Goal: Task Accomplishment & Management: Manage account settings

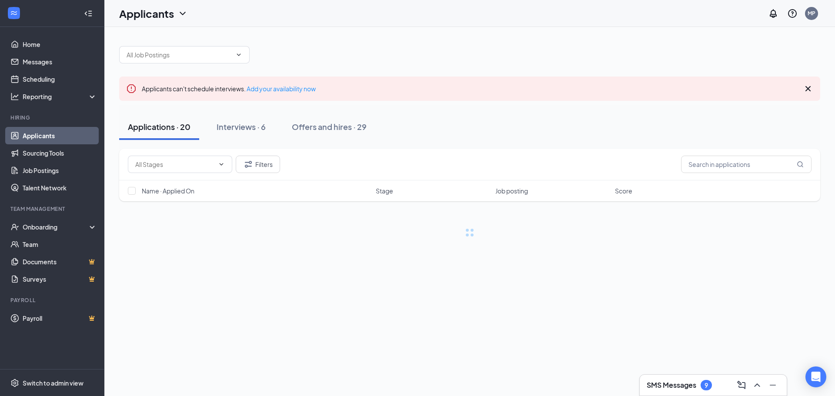
click at [672, 386] on h3 "SMS Messages" at bounding box center [672, 385] width 50 height 10
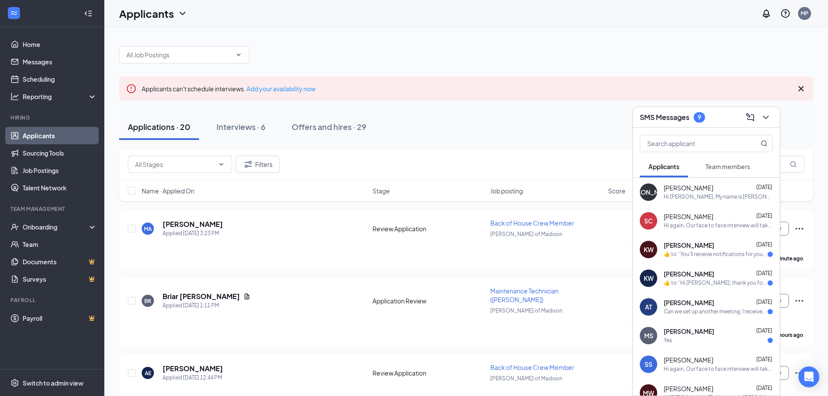
click at [731, 218] on div "[PERSON_NAME] [DATE]" at bounding box center [718, 217] width 109 height 9
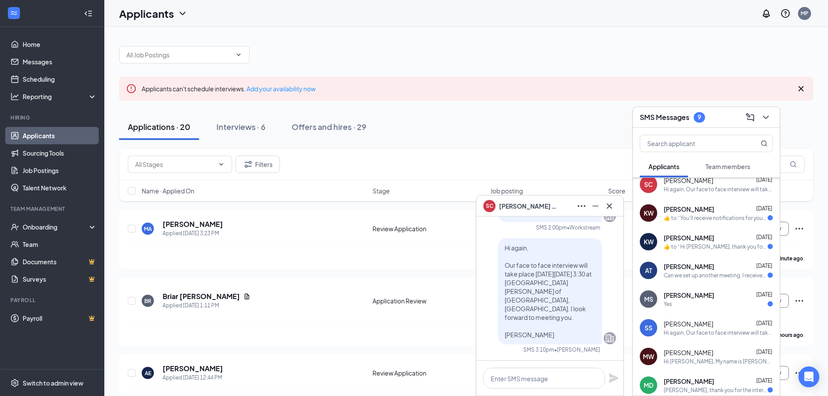
scroll to position [87, 0]
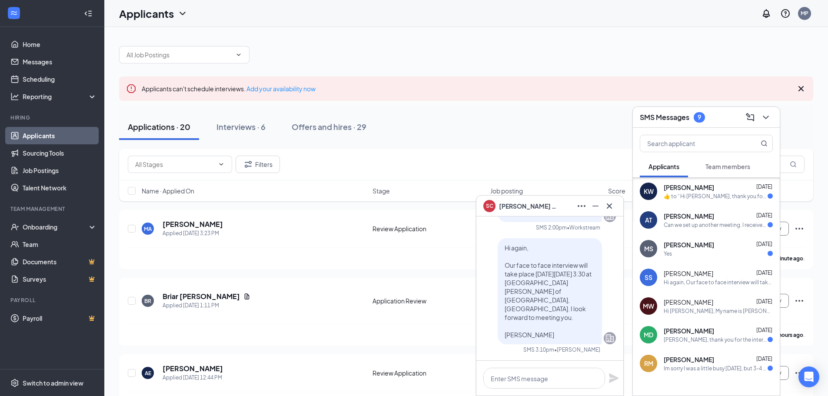
click at [720, 311] on div "Hi [PERSON_NAME], My name is [PERSON_NAME], I’m a hiring manager at [PERSON_NAM…" at bounding box center [718, 310] width 109 height 7
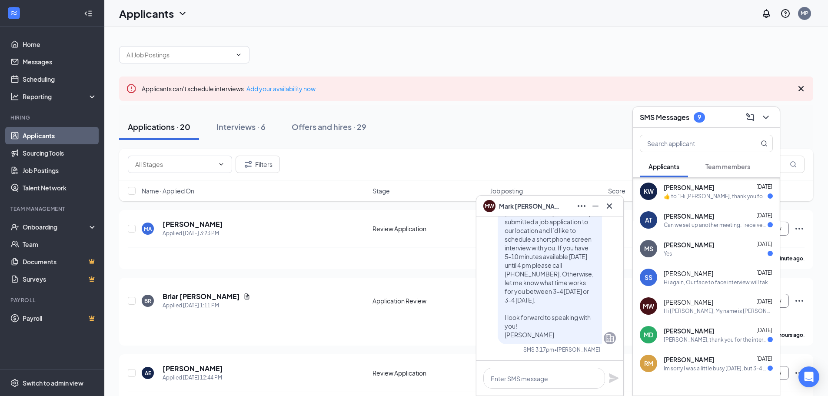
click at [691, 282] on div "Hi again, Our face to face interview will take place [DATE][DATE] 3:45 at [PERS…" at bounding box center [718, 282] width 109 height 7
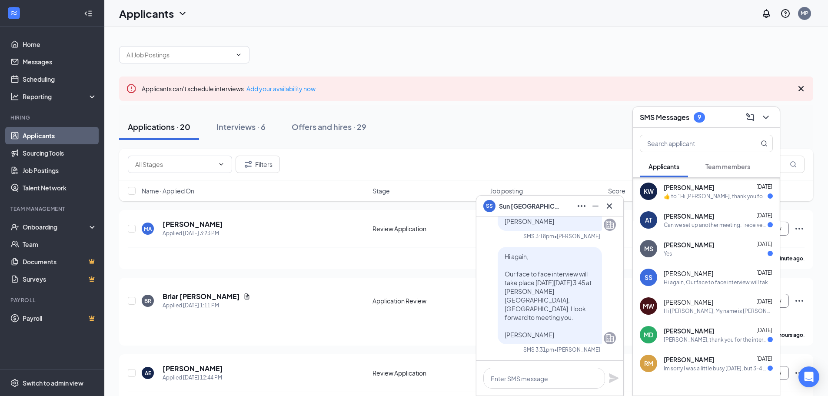
click at [691, 254] on div "Yes" at bounding box center [718, 253] width 109 height 7
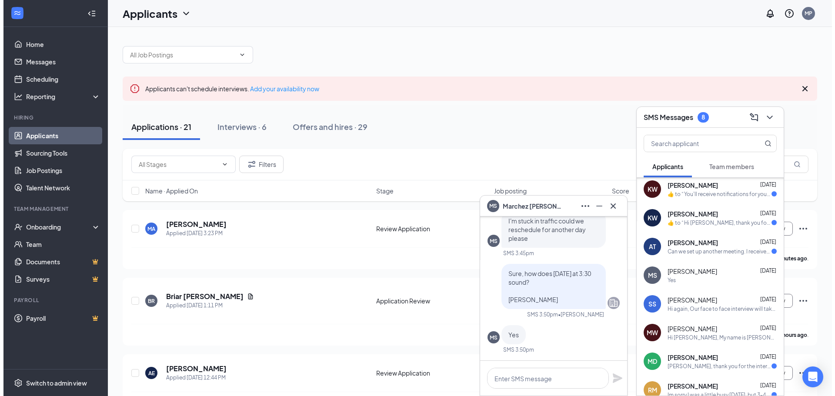
scroll to position [0, 0]
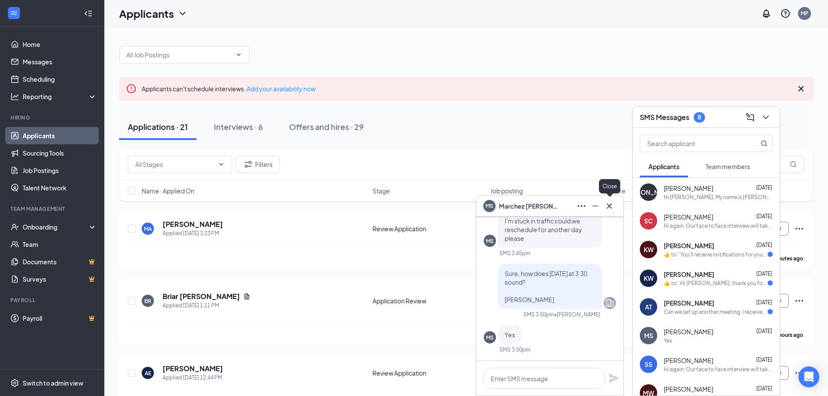
click at [610, 207] on icon "Cross" at bounding box center [609, 206] width 10 height 10
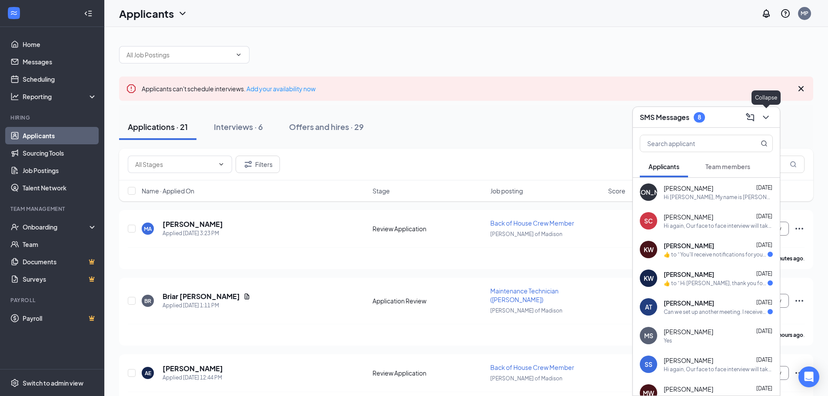
click at [765, 116] on icon "ChevronDown" at bounding box center [766, 117] width 10 height 10
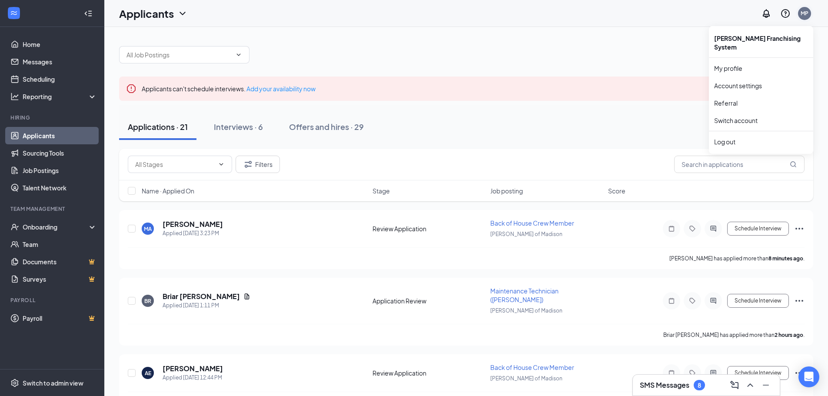
click at [807, 13] on div "MP" at bounding box center [805, 13] width 8 height 7
click at [734, 137] on div "Log out" at bounding box center [761, 141] width 94 height 9
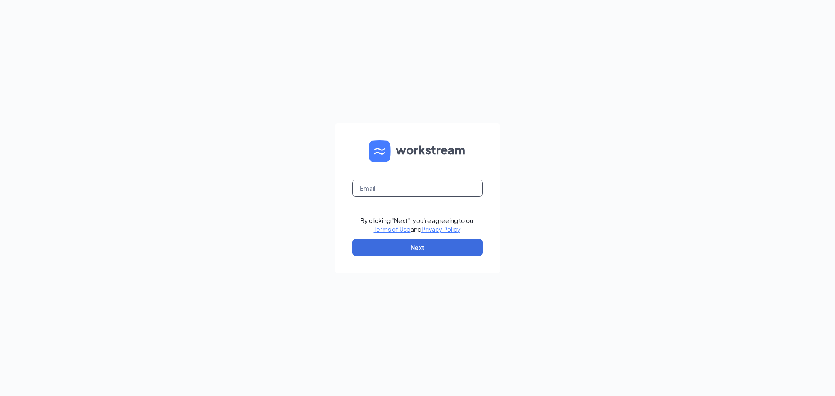
click at [395, 187] on input "text" at bounding box center [417, 188] width 130 height 17
type input "twatts1102@gmail.com"
click at [390, 247] on button "Next" at bounding box center [417, 247] width 130 height 17
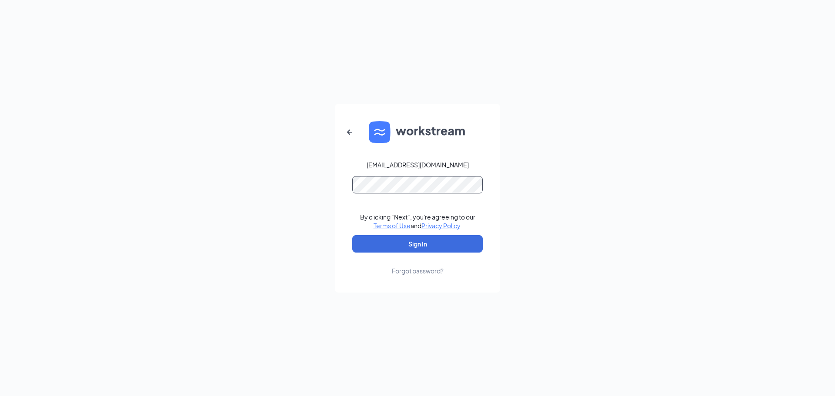
click at [352, 235] on button "Sign In" at bounding box center [417, 243] width 130 height 17
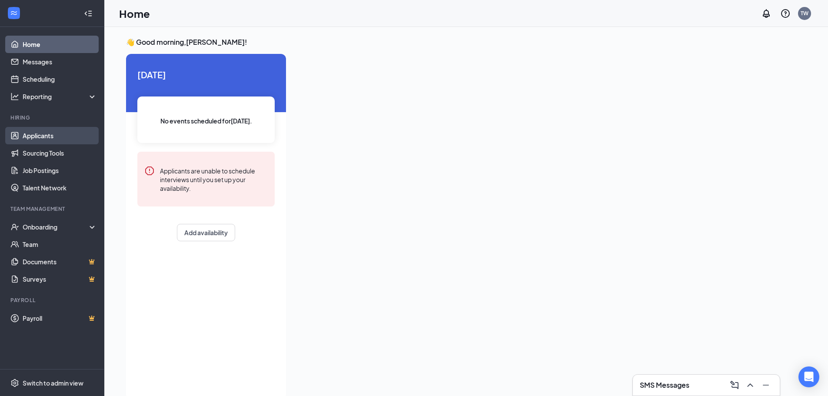
click at [48, 135] on link "Applicants" at bounding box center [60, 135] width 74 height 17
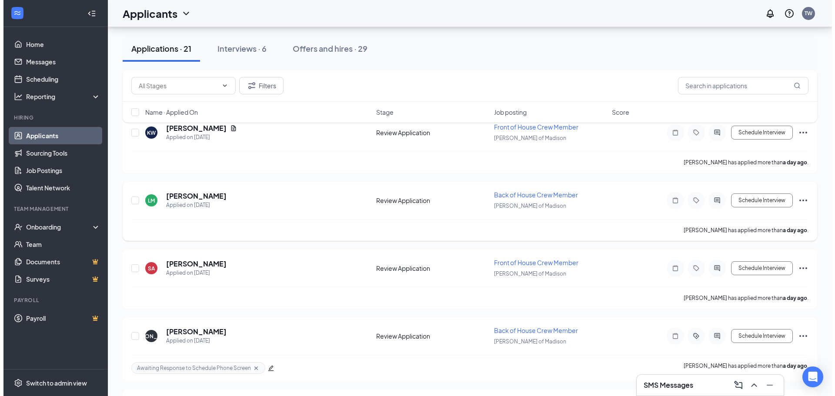
scroll to position [783, 0]
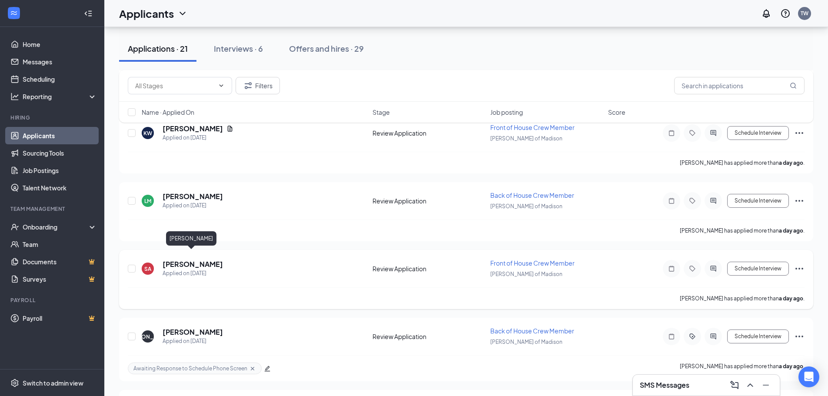
click at [181, 259] on div "SA [PERSON_NAME] Applied on [DATE] Review Application Front of House Crew Membe…" at bounding box center [466, 273] width 677 height 29
click at [180, 260] on h5 "Sybil Ambrose" at bounding box center [193, 265] width 60 height 10
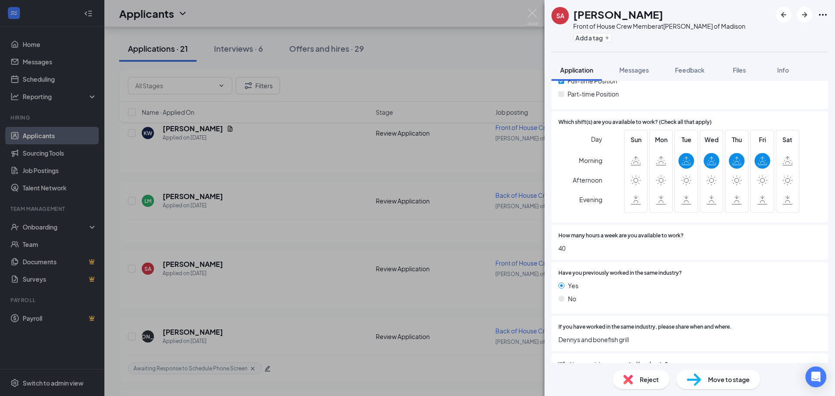
scroll to position [391, 0]
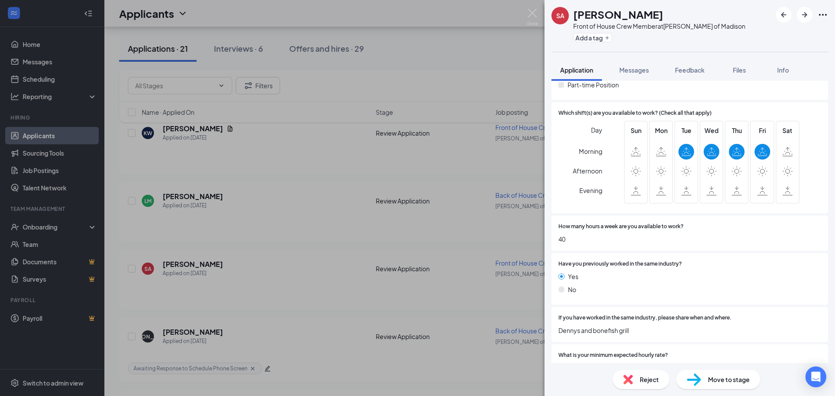
click at [632, 372] on div "Reject" at bounding box center [641, 379] width 57 height 19
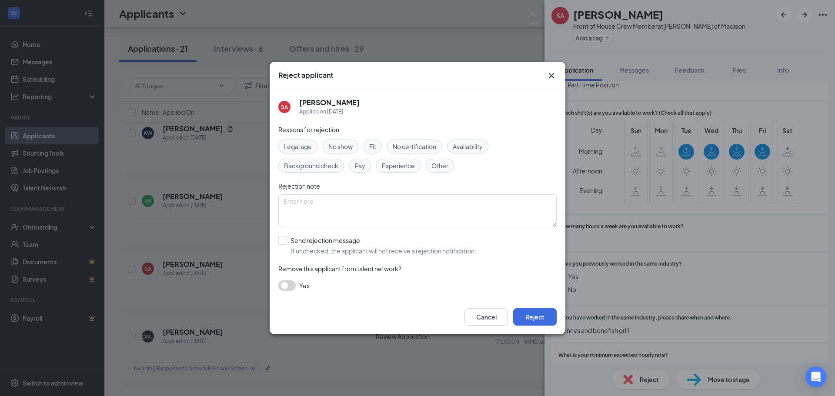
click at [471, 140] on div "Availability" at bounding box center [467, 147] width 41 height 14
click at [283, 239] on input "Send rejection message If unchecked, the applicant will not receive a rejection…" at bounding box center [377, 245] width 198 height 19
checkbox input "true"
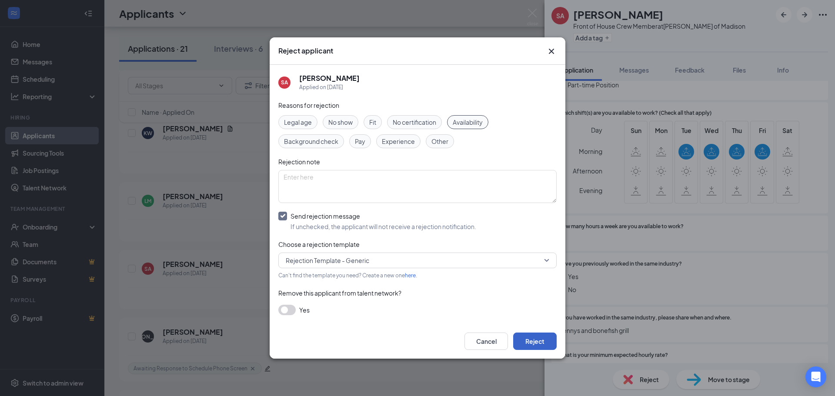
click at [537, 344] on button "Reject" at bounding box center [534, 341] width 43 height 17
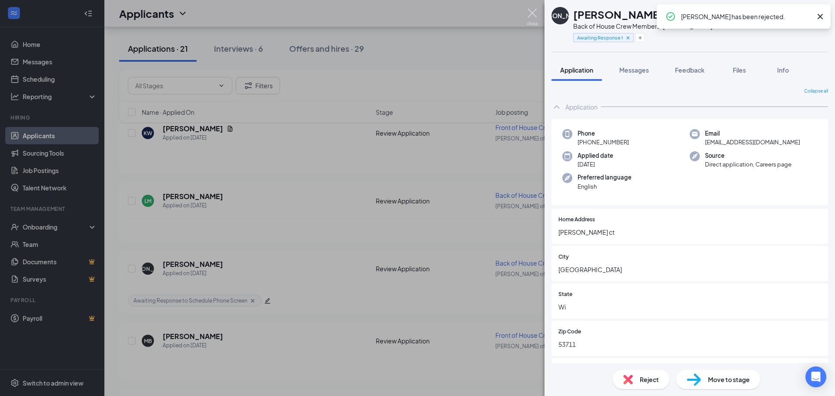
click at [529, 10] on img at bounding box center [532, 17] width 11 height 17
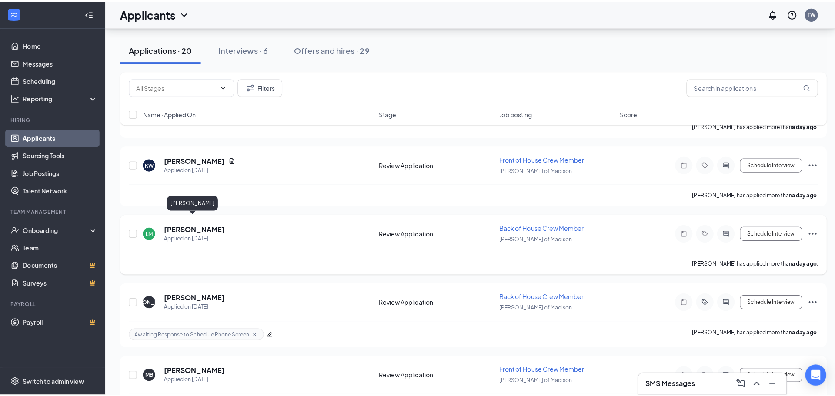
scroll to position [696, 0]
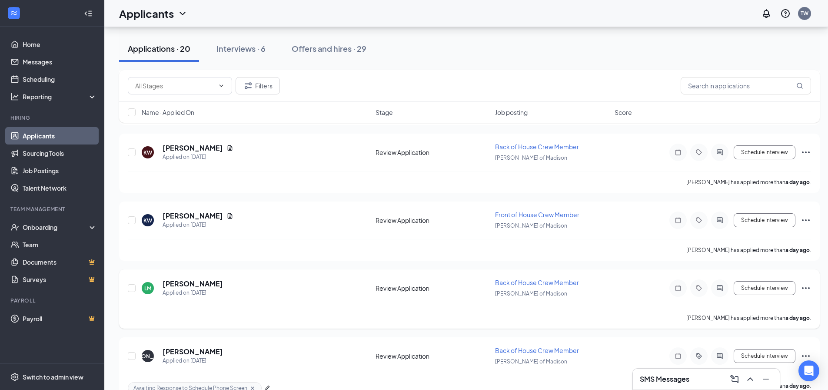
click at [187, 269] on div "LM Luisana Maita Applied on Sep 15 Review Application Back of House Crew Member…" at bounding box center [469, 298] width 701 height 59
click at [190, 279] on h5 "Luisana Maita" at bounding box center [193, 284] width 60 height 10
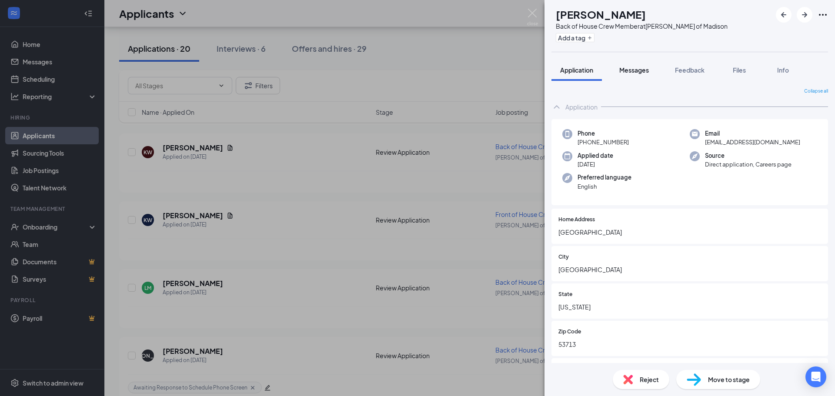
click at [629, 71] on span "Messages" at bounding box center [634, 70] width 30 height 8
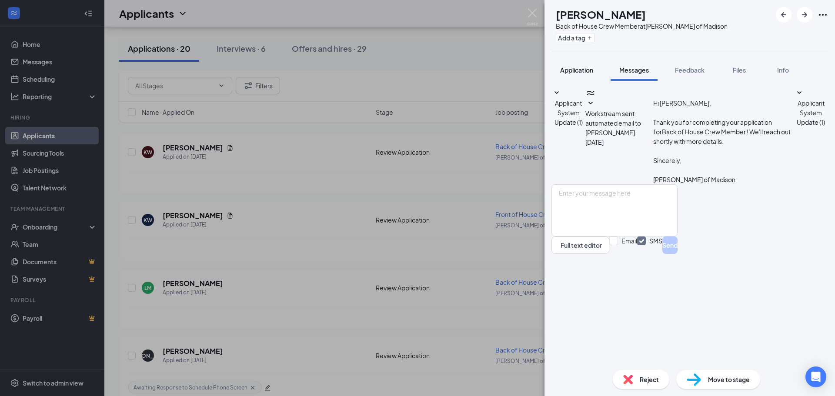
click at [580, 63] on button "Application" at bounding box center [576, 70] width 50 height 22
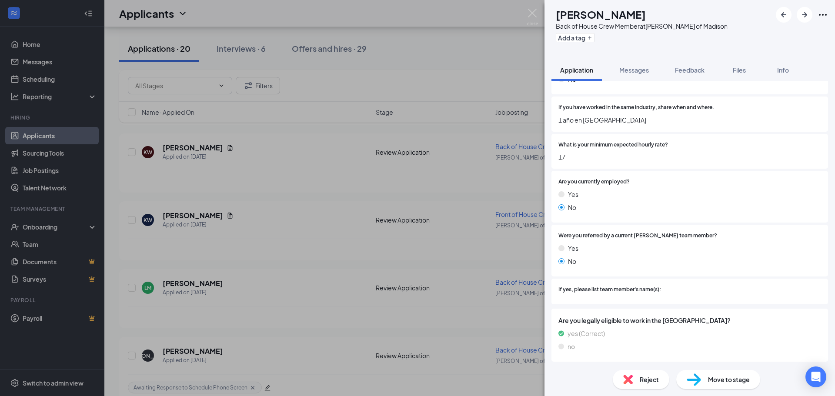
scroll to position [603, 0]
click at [641, 378] on span "Reject" at bounding box center [649, 380] width 19 height 10
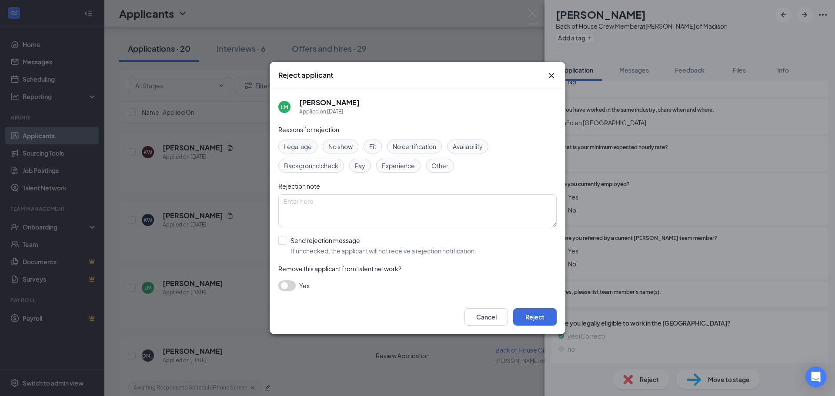
click at [465, 146] on span "Availability" at bounding box center [468, 147] width 30 height 10
click at [290, 234] on div "Reasons for rejection Legal age No show Fit No certification Availability Backg…" at bounding box center [417, 212] width 278 height 175
click at [284, 238] on input "Send rejection message If unchecked, the applicant will not receive a rejection…" at bounding box center [377, 245] width 198 height 19
checkbox input "true"
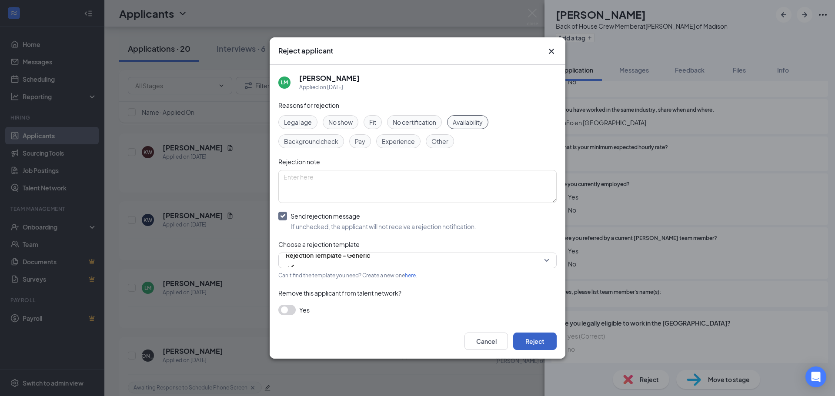
click at [543, 335] on button "Reject" at bounding box center [534, 341] width 43 height 17
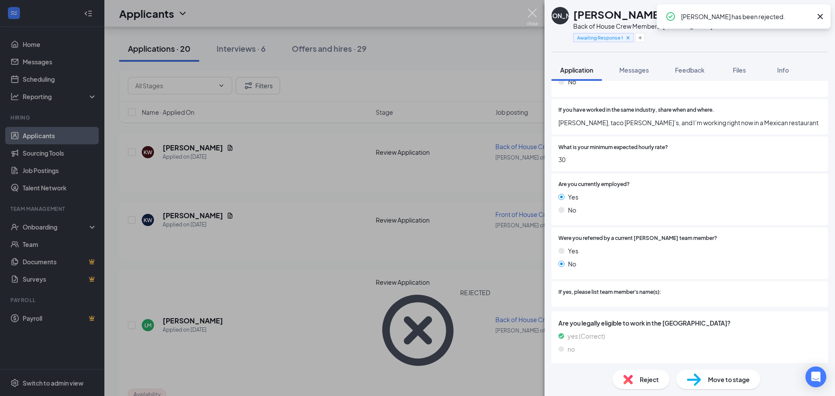
click at [530, 14] on img at bounding box center [532, 17] width 11 height 17
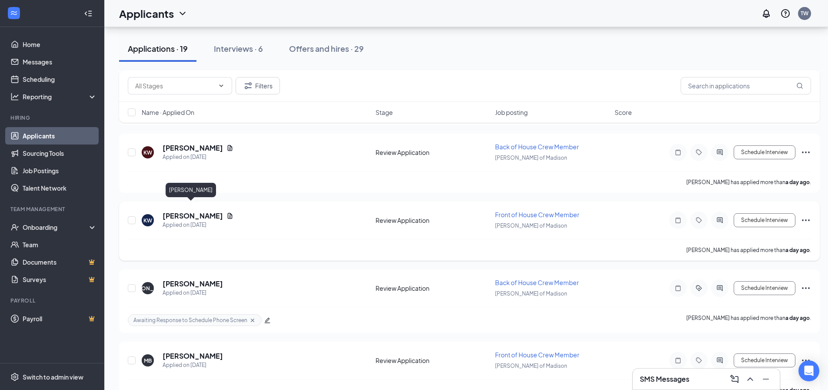
click at [181, 211] on h5 "[PERSON_NAME]" at bounding box center [193, 216] width 60 height 10
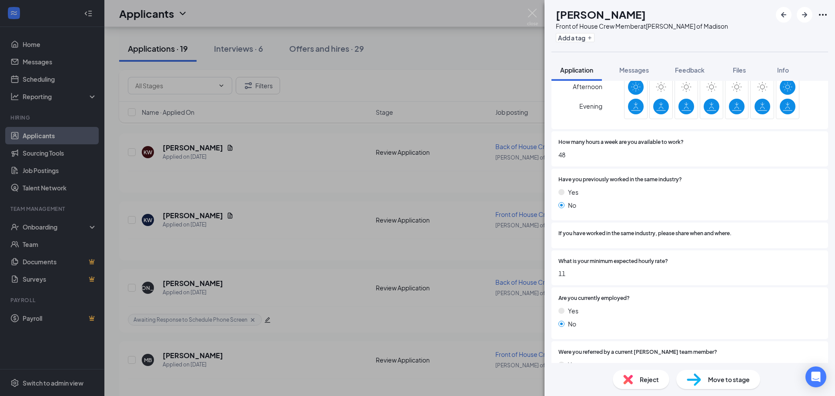
scroll to position [522, 0]
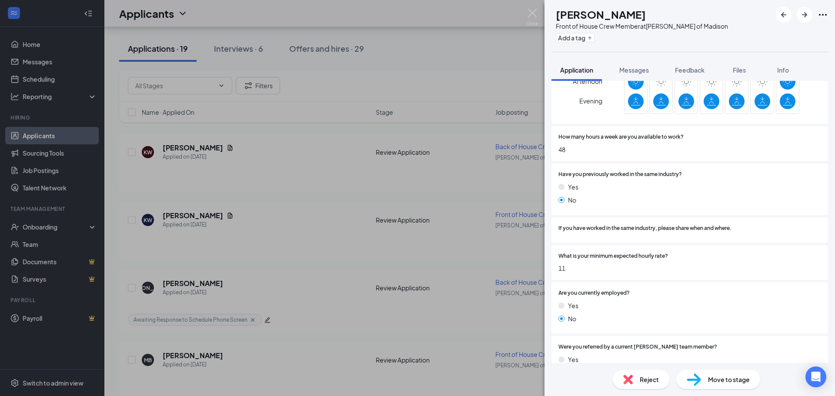
click at [625, 380] on img at bounding box center [628, 380] width 10 height 10
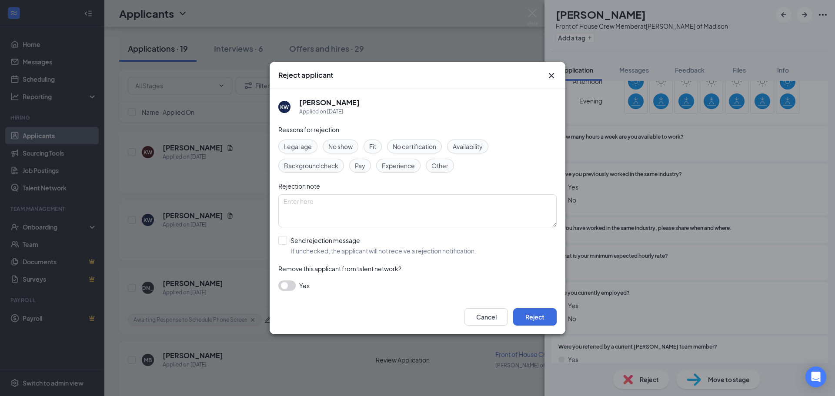
click at [369, 146] on div "Fit" at bounding box center [373, 147] width 18 height 14
click at [297, 249] on input "Send rejection message If unchecked, the applicant will not receive a rejection…" at bounding box center [377, 245] width 198 height 19
checkbox input "true"
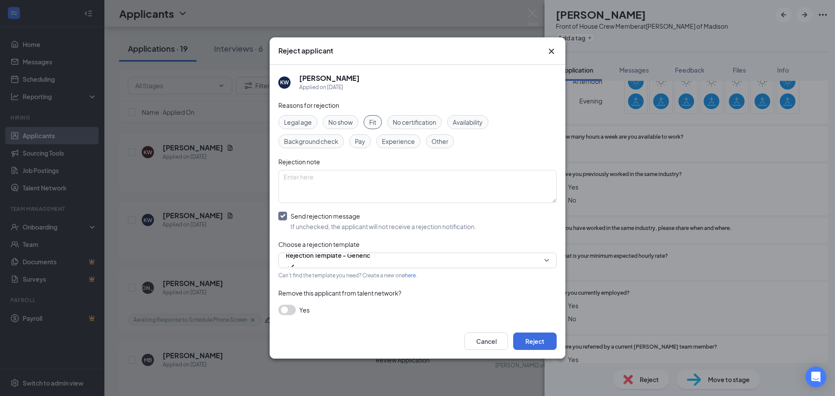
click at [456, 121] on span "Availability" at bounding box center [468, 122] width 30 height 10
click at [531, 346] on button "Reject" at bounding box center [534, 341] width 43 height 17
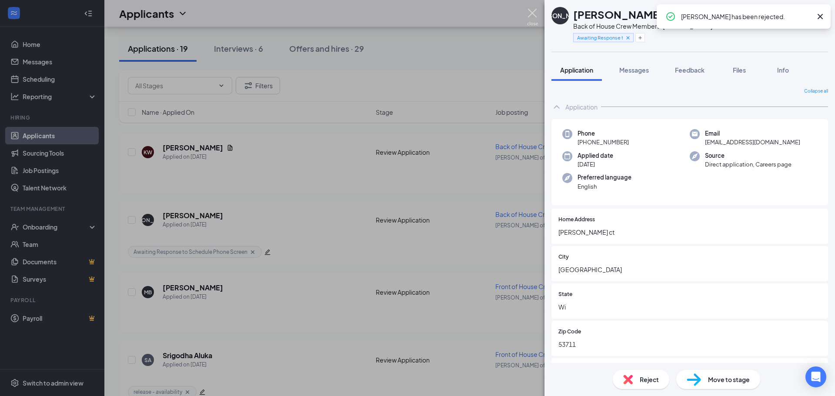
click at [528, 14] on img at bounding box center [532, 17] width 11 height 17
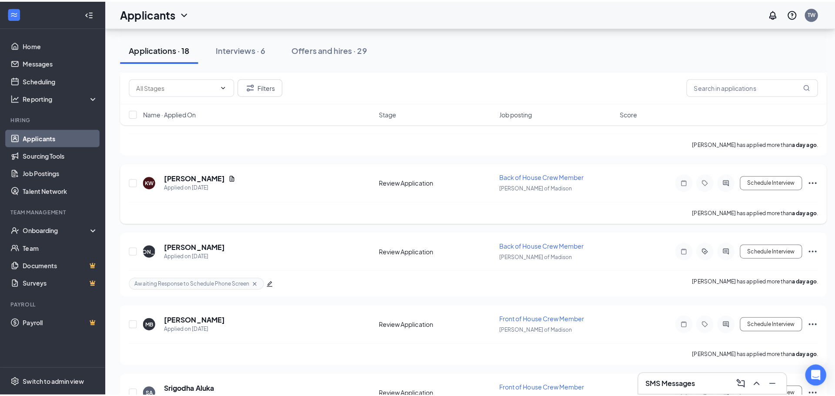
scroll to position [652, 0]
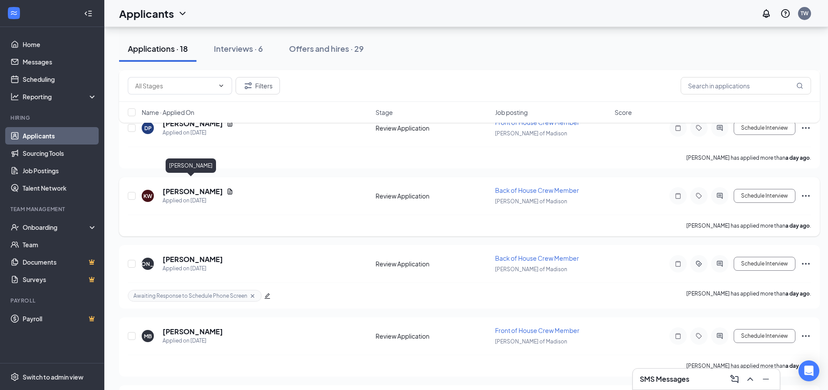
click at [181, 187] on h5 "[PERSON_NAME]" at bounding box center [193, 192] width 60 height 10
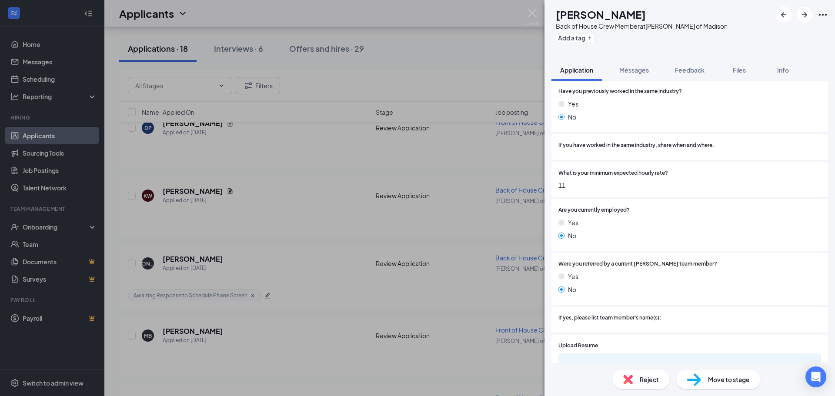
scroll to position [609, 0]
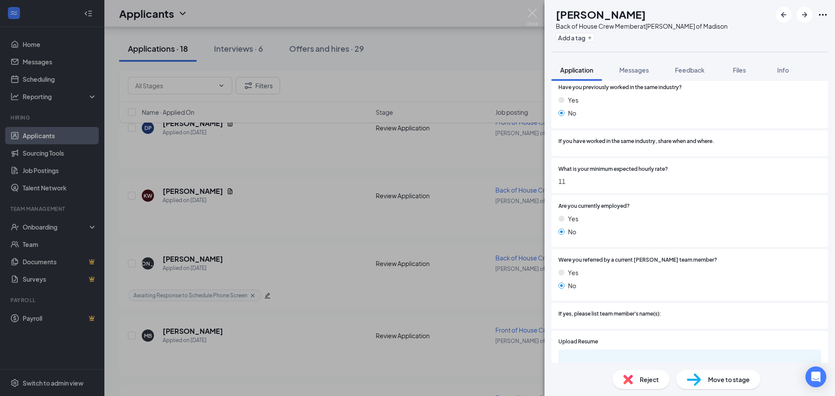
click at [645, 383] on span "Reject" at bounding box center [649, 380] width 19 height 10
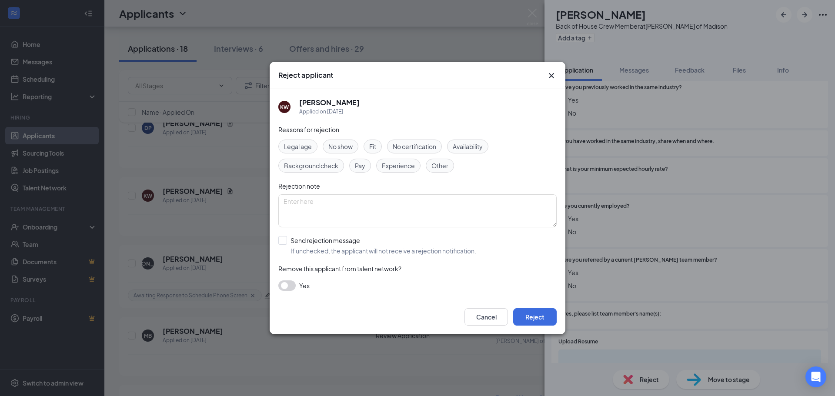
click at [553, 74] on icon "Cross" at bounding box center [551, 75] width 5 height 5
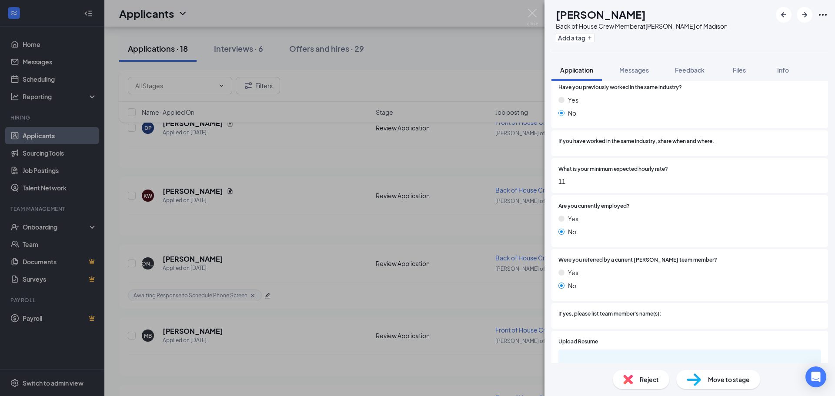
click at [633, 380] on div "Reject" at bounding box center [641, 379] width 57 height 19
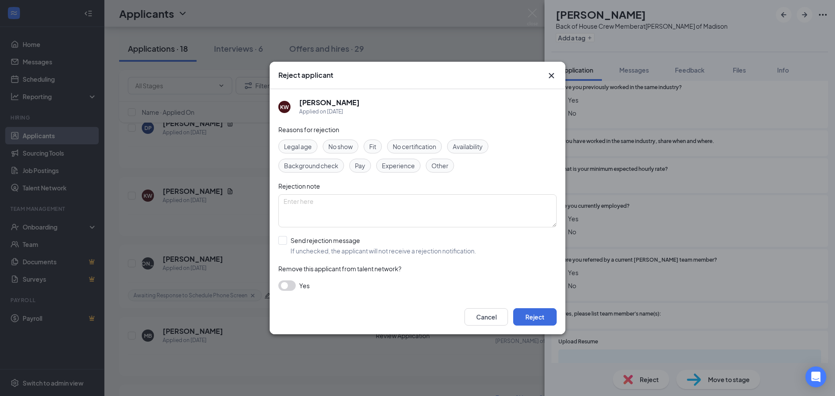
click at [457, 145] on span "Availability" at bounding box center [468, 147] width 30 height 10
click at [374, 144] on span "Fit" at bounding box center [372, 147] width 7 height 10
click at [554, 314] on button "Reject" at bounding box center [534, 316] width 43 height 17
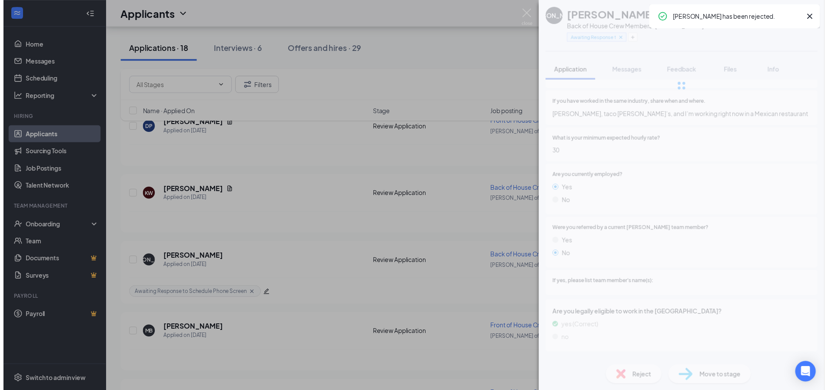
scroll to position [599, 0]
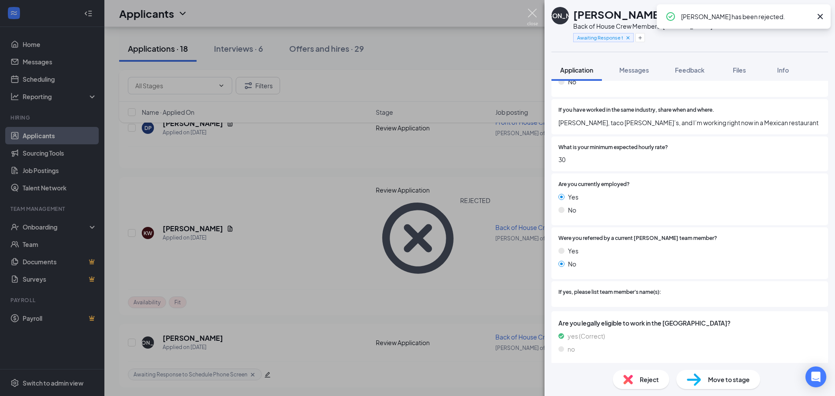
click at [535, 20] on img at bounding box center [532, 17] width 11 height 17
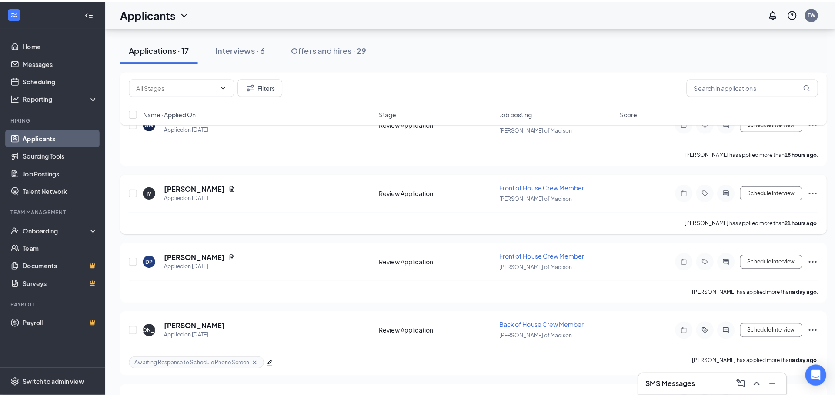
scroll to position [522, 0]
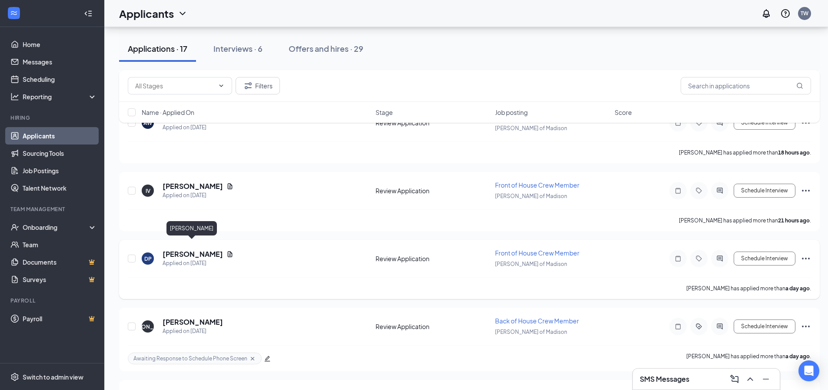
click at [204, 249] on h5 "[PERSON_NAME]" at bounding box center [193, 254] width 60 height 10
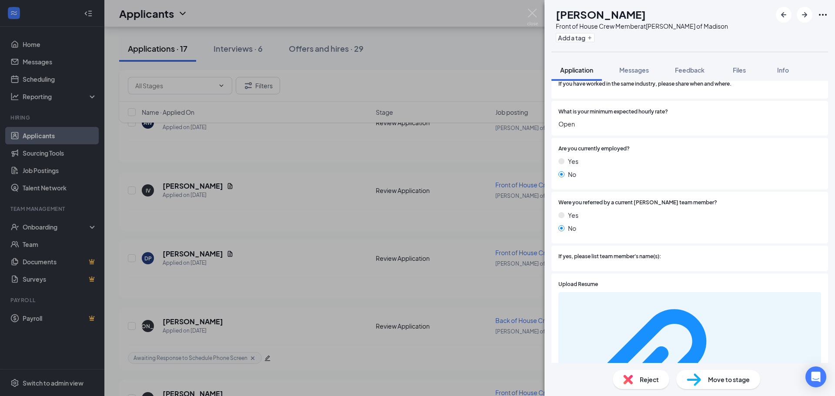
scroll to position [641, 0]
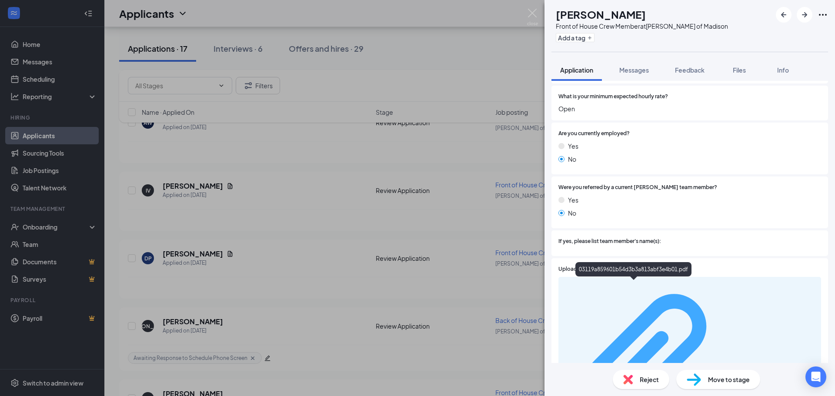
click at [734, 362] on div "03119a859601b54d3b3a813abf3e4b01.pdf" at bounding box center [775, 365] width 82 height 7
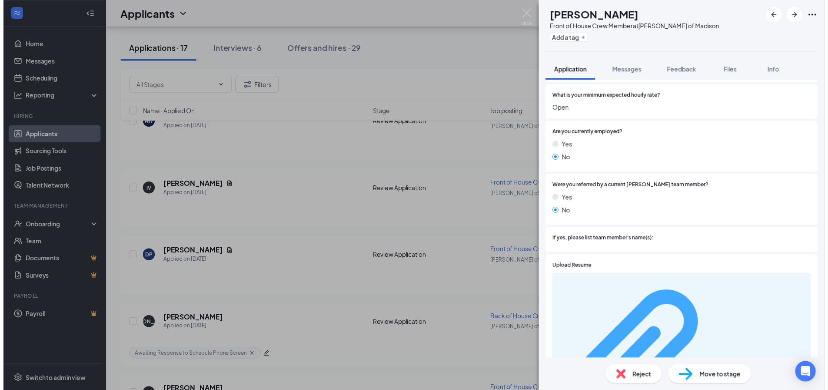
scroll to position [637, 0]
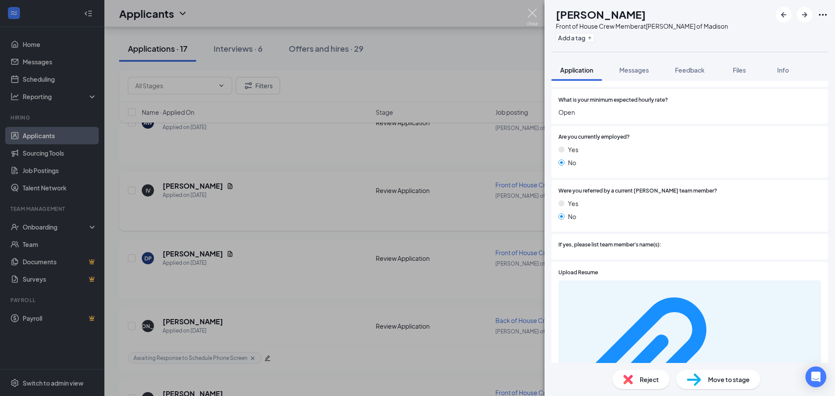
click at [533, 10] on img at bounding box center [532, 17] width 11 height 17
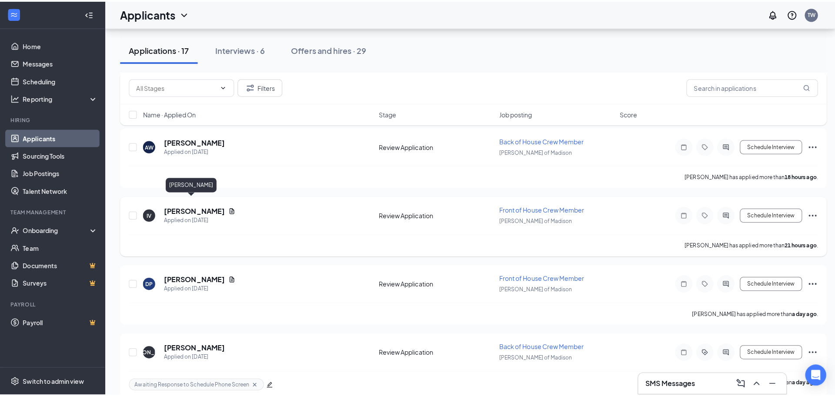
scroll to position [478, 0]
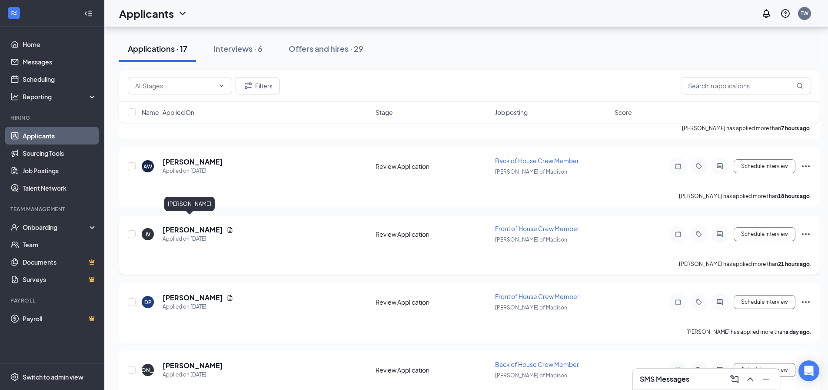
click at [179, 225] on h5 "[PERSON_NAME]" at bounding box center [193, 230] width 60 height 10
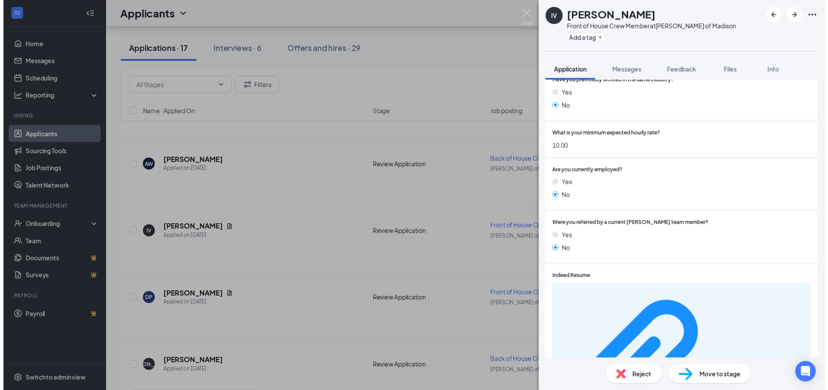
scroll to position [594, 0]
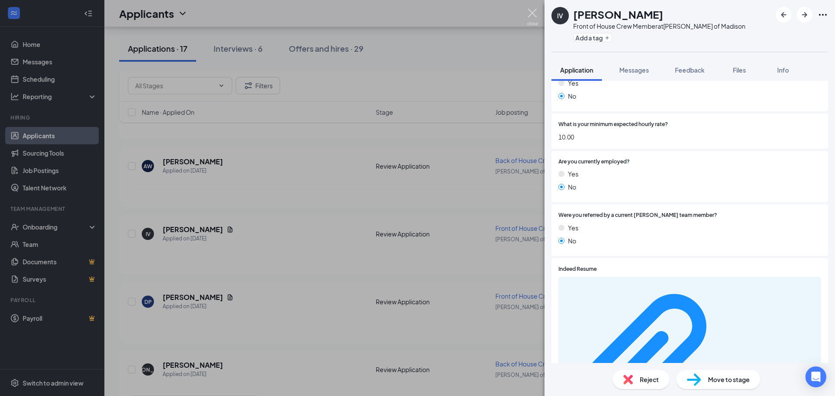
click at [535, 13] on img at bounding box center [532, 17] width 11 height 17
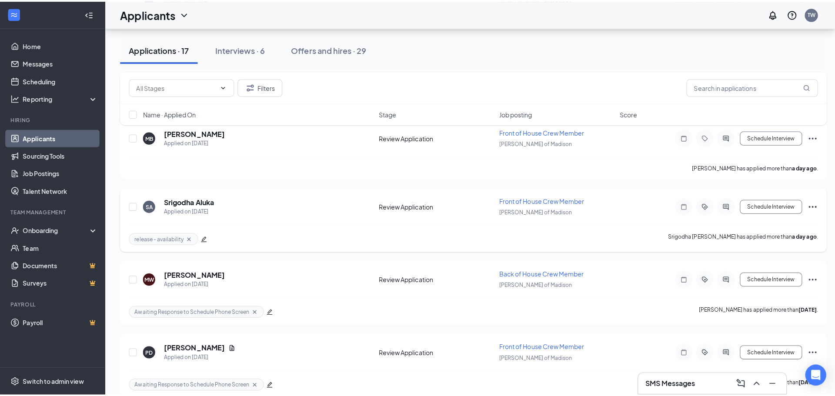
scroll to position [826, 0]
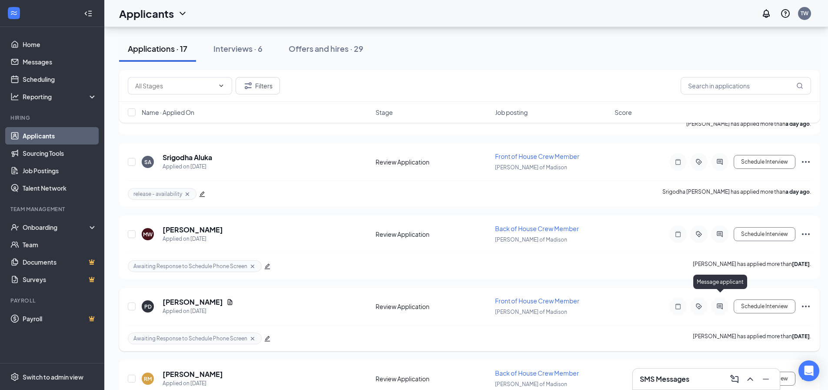
click at [715, 303] on icon "ActiveChat" at bounding box center [720, 306] width 10 height 7
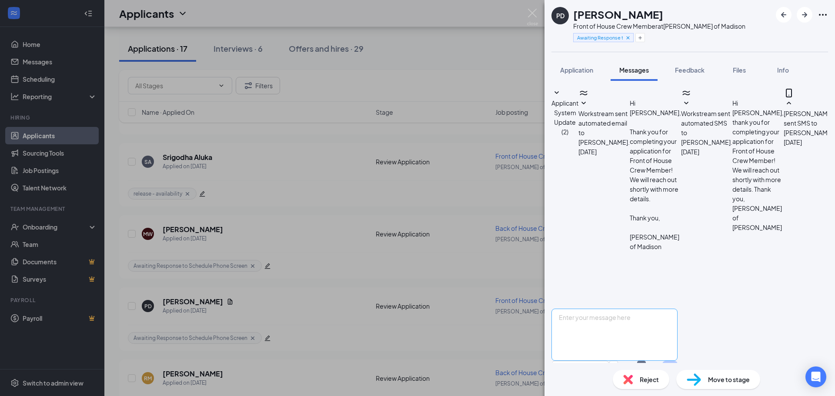
scroll to position [82, 0]
click at [642, 381] on span "Reject" at bounding box center [649, 380] width 19 height 10
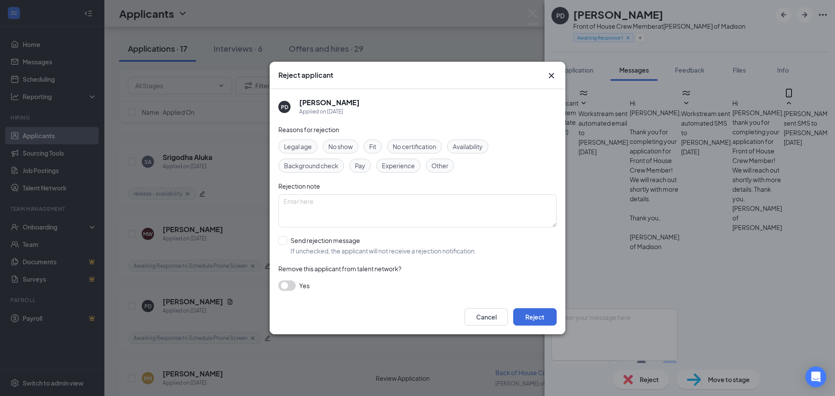
click at [329, 147] on span "No show" at bounding box center [340, 147] width 24 height 10
click at [323, 208] on textarea at bounding box center [417, 210] width 278 height 33
type textarea "Never responded to message."
click at [282, 240] on input "Send rejection message If unchecked, the applicant will not receive a rejection…" at bounding box center [377, 245] width 198 height 19
checkbox input "true"
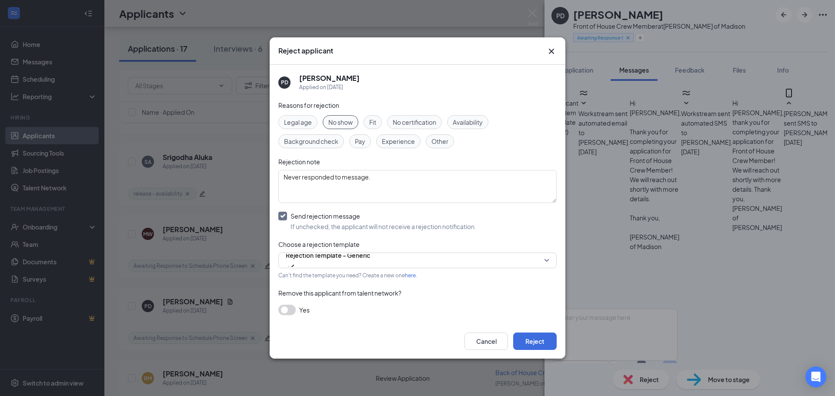
drag, startPoint x: 433, startPoint y: 324, endPoint x: 355, endPoint y: 326, distance: 77.8
click at [356, 327] on div "Cancel Reject" at bounding box center [418, 341] width 296 height 35
click at [531, 342] on button "Reject" at bounding box center [534, 341] width 43 height 17
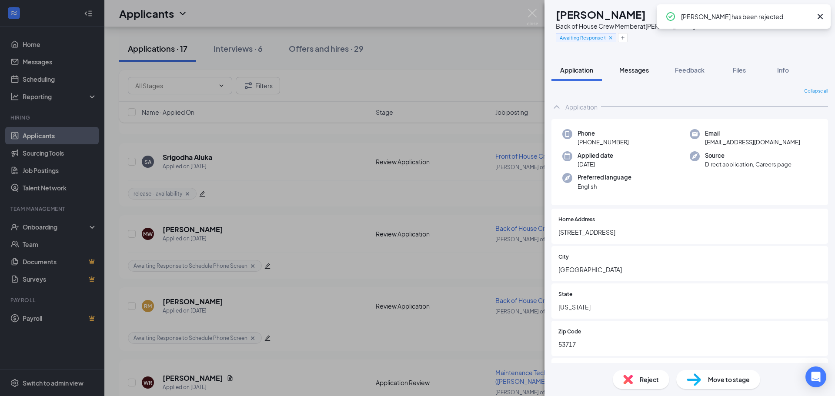
click at [646, 74] on button "Messages" at bounding box center [634, 70] width 47 height 22
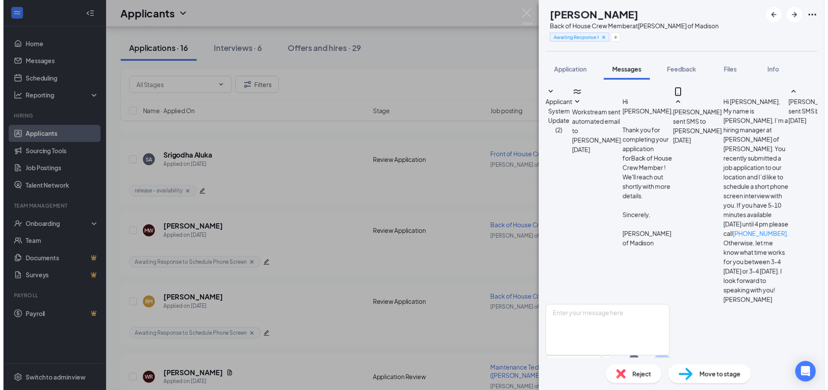
scroll to position [89, 0]
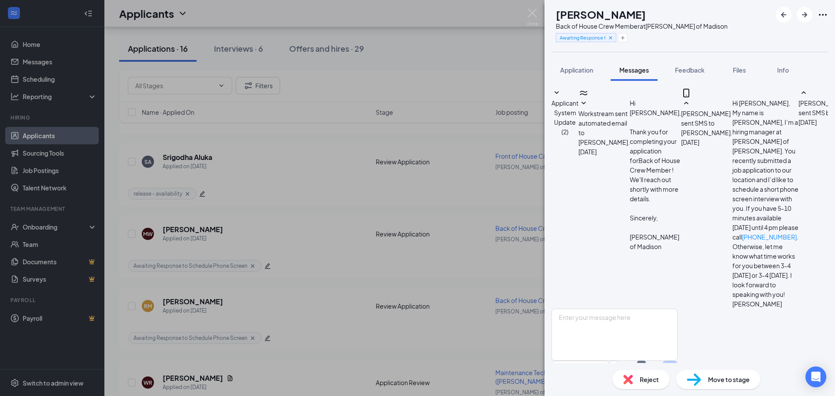
click at [635, 380] on div "Reject" at bounding box center [641, 379] width 57 height 19
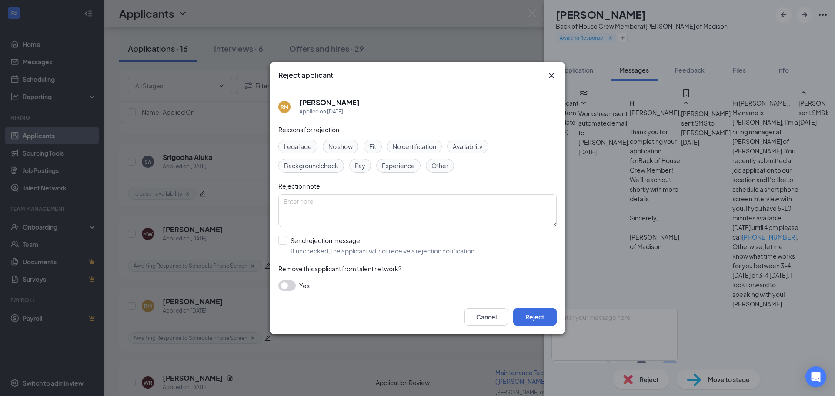
click at [337, 146] on span "No show" at bounding box center [340, 147] width 24 height 10
click at [314, 209] on textarea at bounding box center [417, 210] width 278 height 33
type textarea "Never responded to phone screen request."
click at [280, 239] on input "Send rejection message If unchecked, the applicant will not receive a rejection…" at bounding box center [377, 245] width 198 height 19
checkbox input "true"
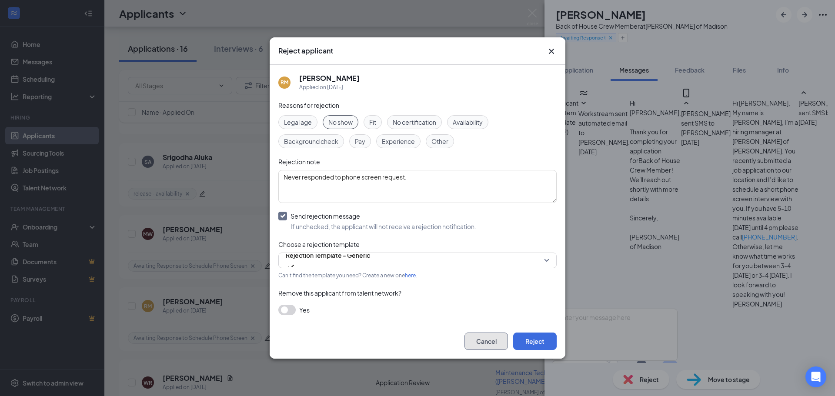
click at [490, 346] on button "Cancel" at bounding box center [485, 341] width 43 height 17
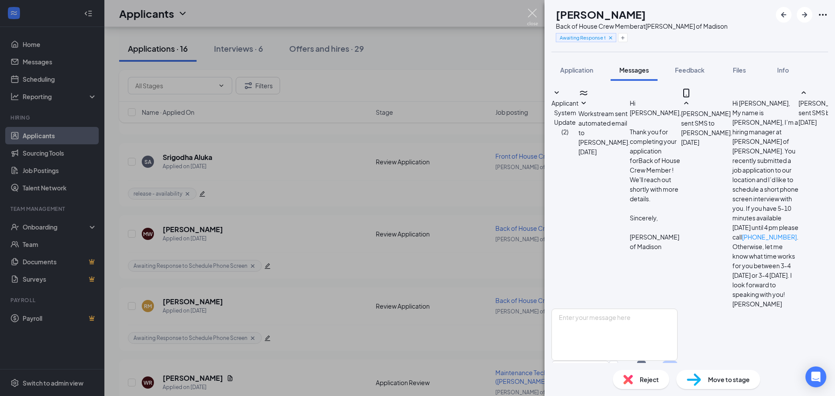
click at [531, 12] on img at bounding box center [532, 17] width 11 height 17
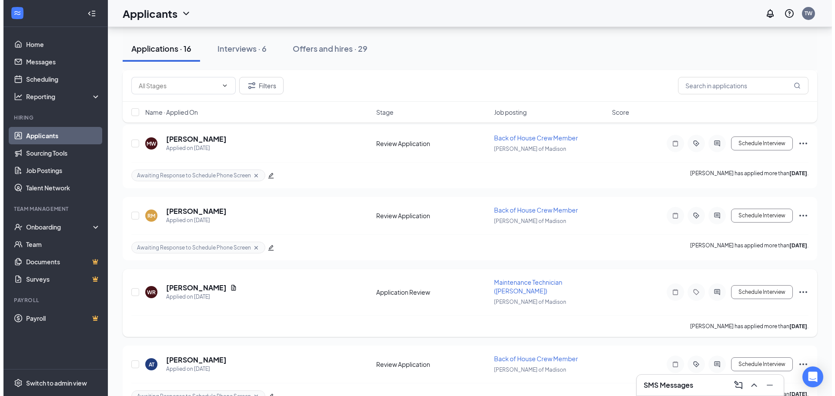
scroll to position [923, 0]
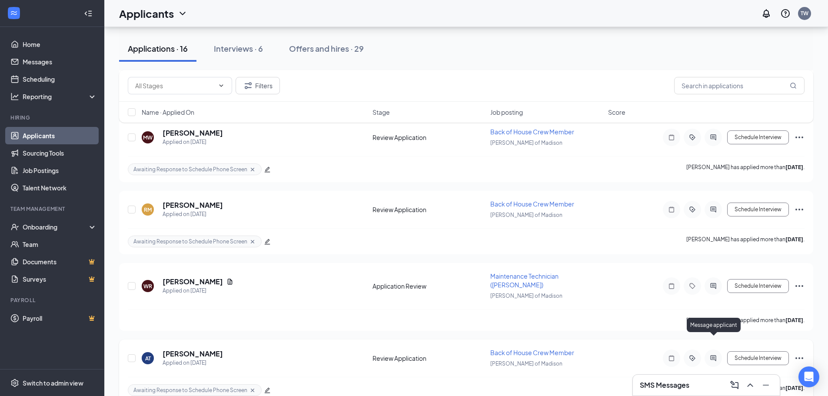
click at [715, 355] on icon "ActiveChat" at bounding box center [714, 358] width 6 height 6
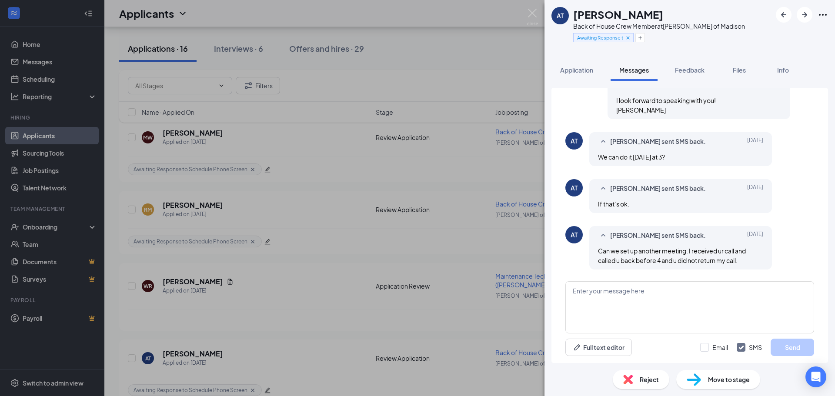
scroll to position [191, 0]
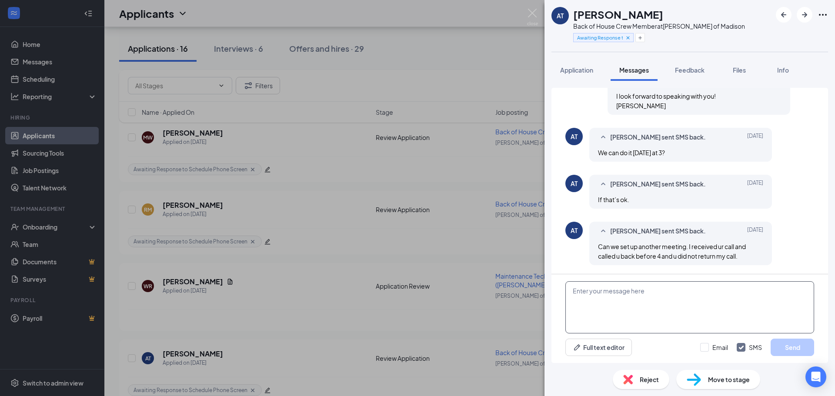
click at [650, 309] on textarea at bounding box center [689, 307] width 249 height 52
click at [671, 290] on textarea "Sure, if you are available tomorrow, please call" at bounding box center [689, 307] width 249 height 52
click at [724, 293] on textarea "Sure, if you are available tomorrow 3-4, please call" at bounding box center [689, 307] width 249 height 52
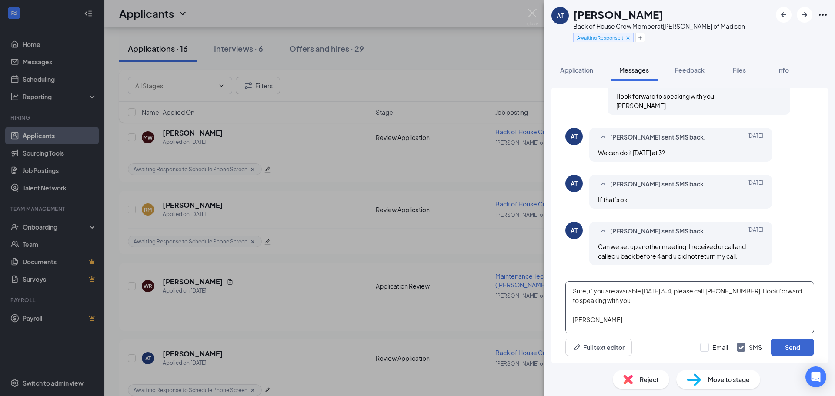
type textarea "Sure, if you are available tomorrow 3-4, please call (608) 203-8024. I look for…"
click at [782, 349] on button "Send" at bounding box center [792, 347] width 43 height 17
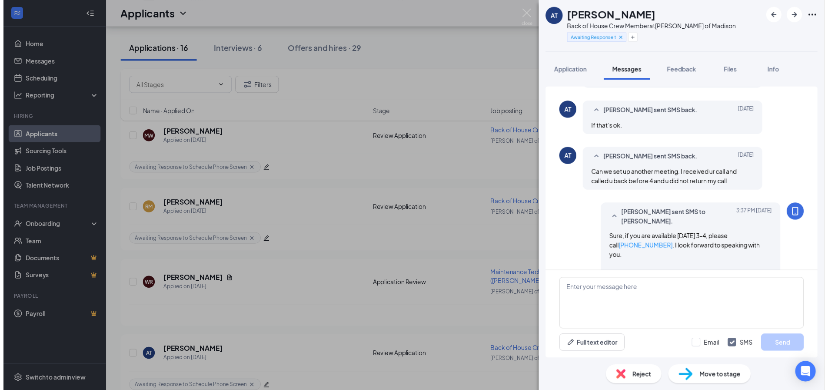
scroll to position [276, 0]
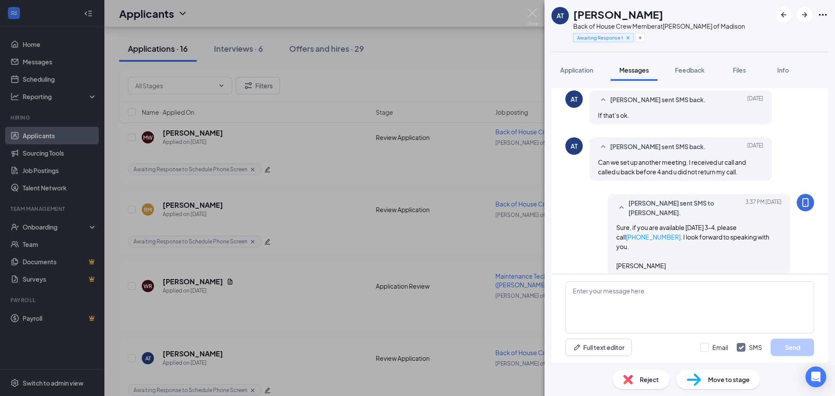
click at [530, 14] on div "AT Areallady Thompson Back of House Crew Member at Culver's of Madison Awaiting…" at bounding box center [417, 198] width 835 height 396
click at [534, 14] on img at bounding box center [532, 17] width 11 height 17
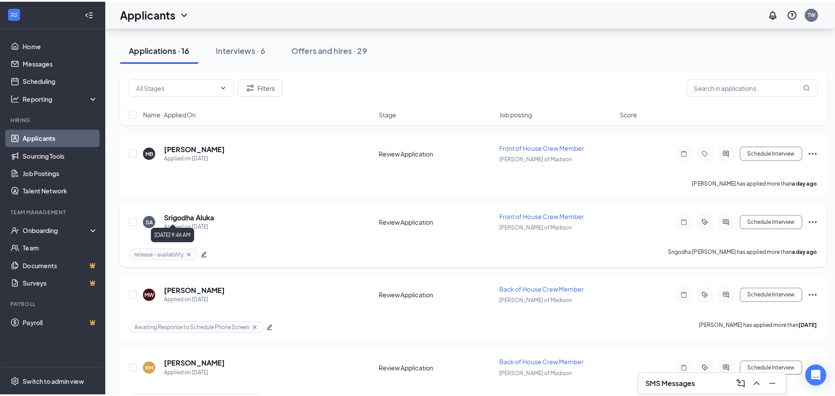
scroll to position [749, 0]
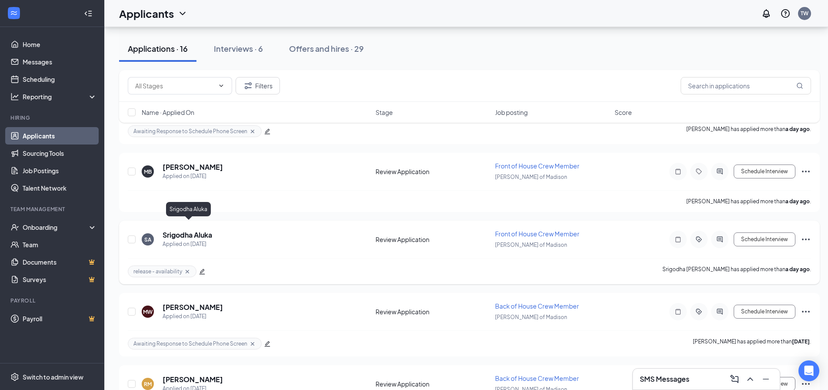
click at [180, 230] on h5 "Srigodha Aluka" at bounding box center [188, 235] width 50 height 10
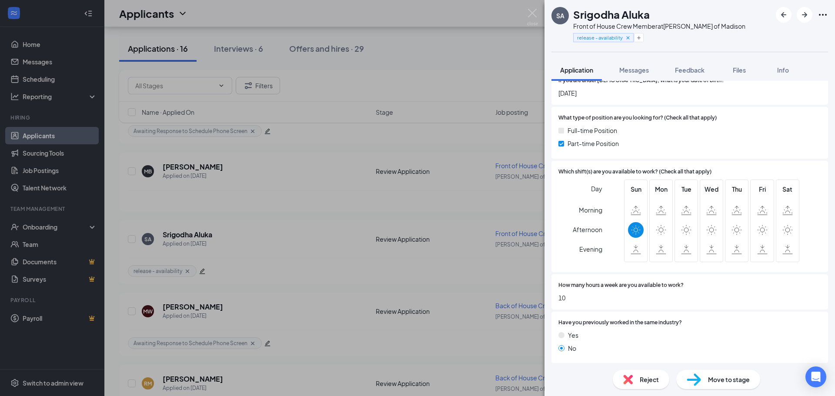
scroll to position [348, 0]
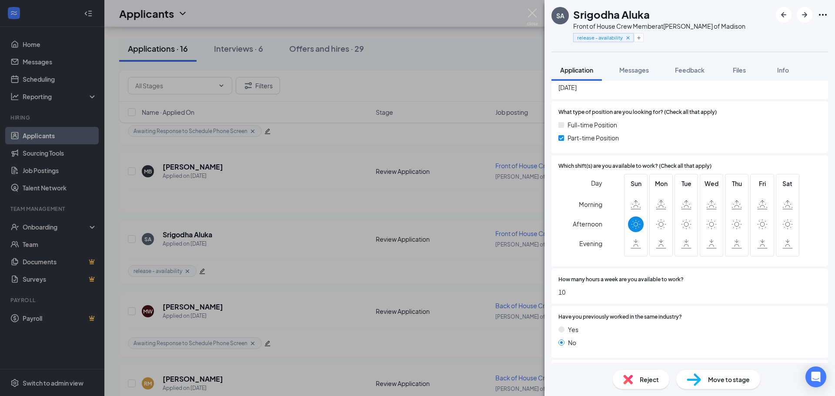
click at [630, 379] on img at bounding box center [628, 380] width 10 height 10
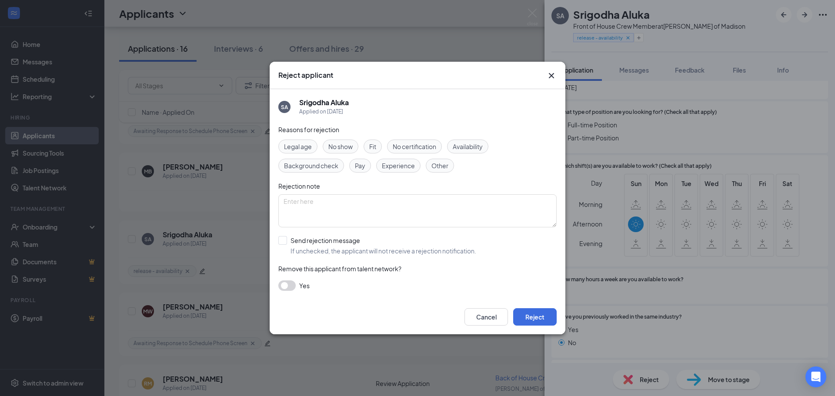
click at [460, 149] on span "Availability" at bounding box center [468, 147] width 30 height 10
click at [290, 237] on input "Send rejection message If unchecked, the applicant will not receive a rejection…" at bounding box center [377, 245] width 198 height 19
checkbox input "true"
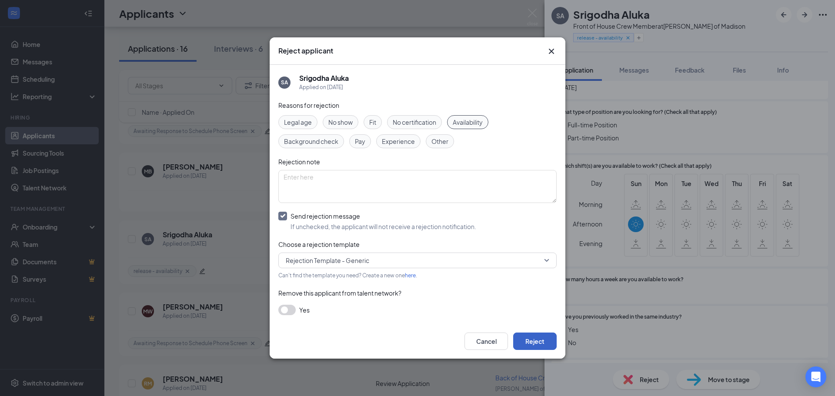
click at [549, 340] on button "Reject" at bounding box center [534, 341] width 43 height 17
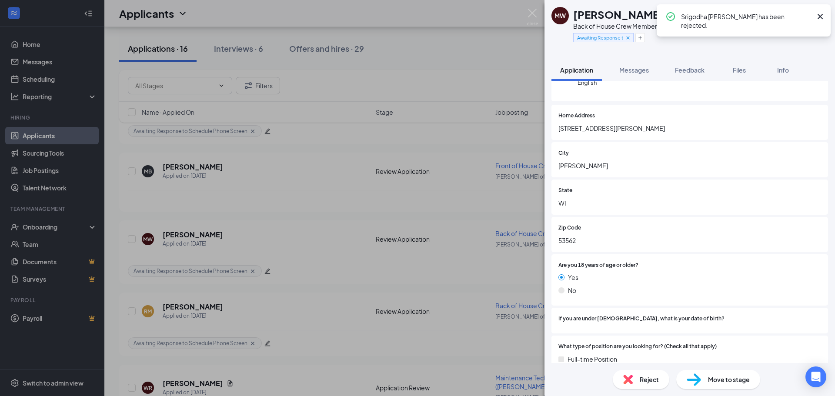
scroll to position [304, 0]
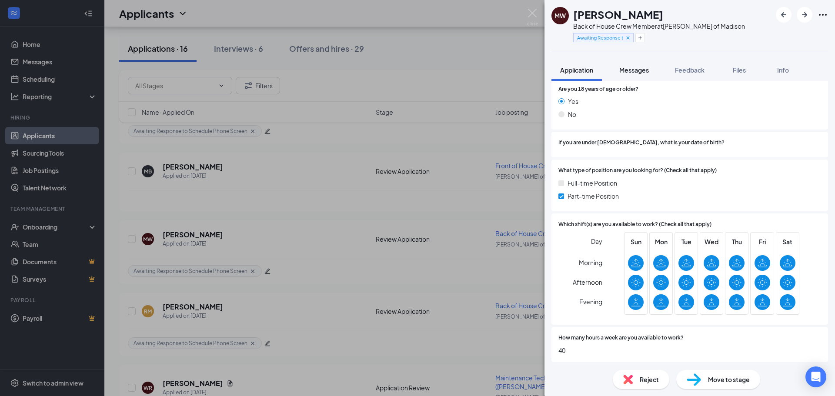
click at [640, 67] on span "Messages" at bounding box center [634, 70] width 30 height 8
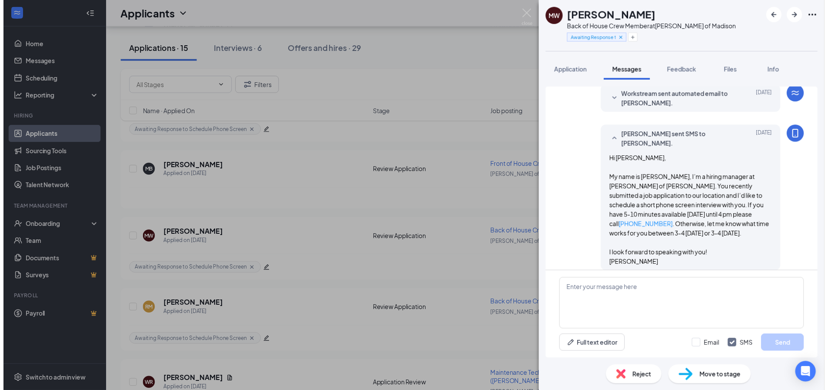
scroll to position [32, 0]
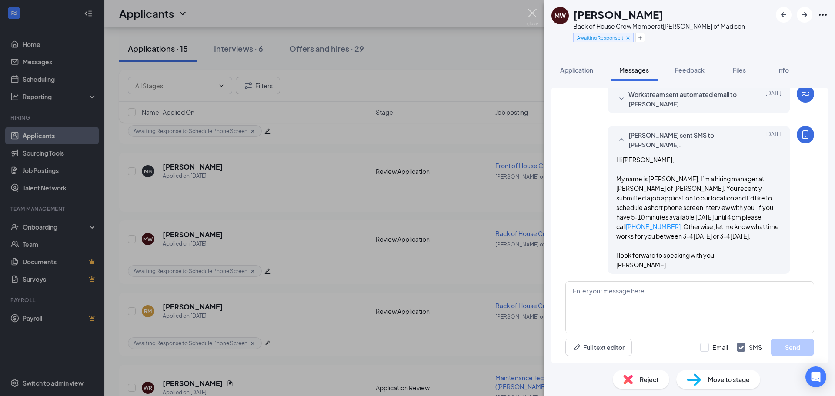
click at [532, 16] on img at bounding box center [532, 17] width 11 height 17
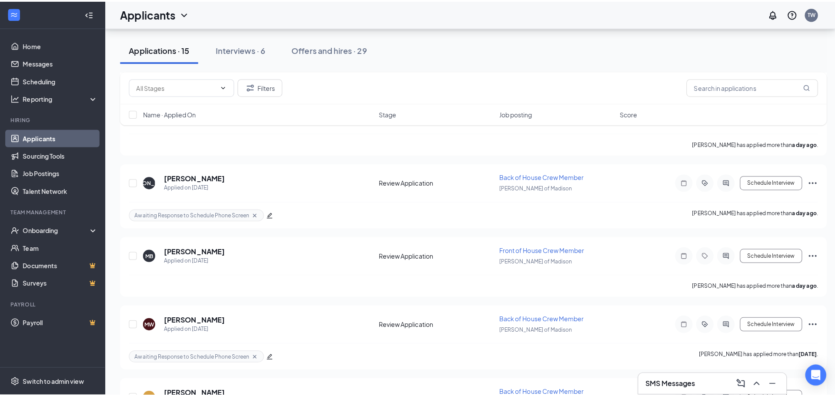
scroll to position [662, 0]
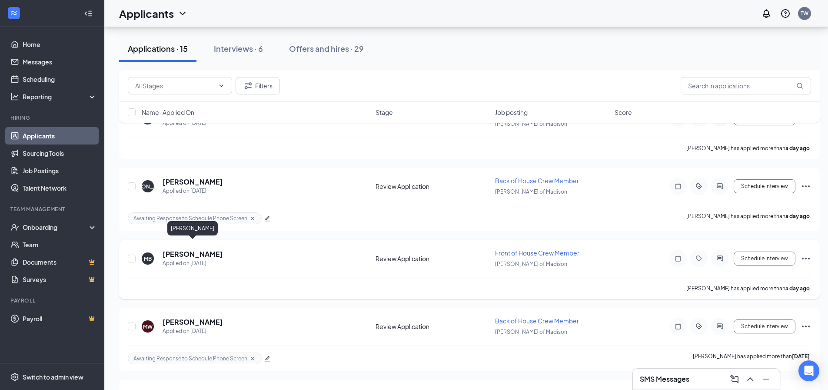
click at [202, 249] on h5 "Malajsia Birchette" at bounding box center [193, 254] width 60 height 10
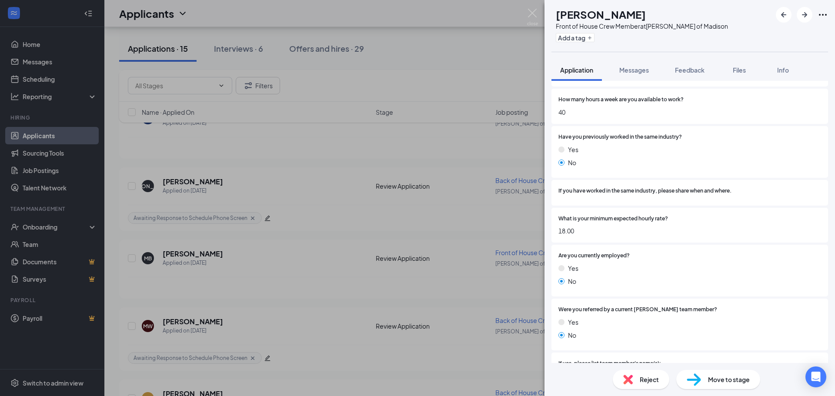
scroll to position [593, 0]
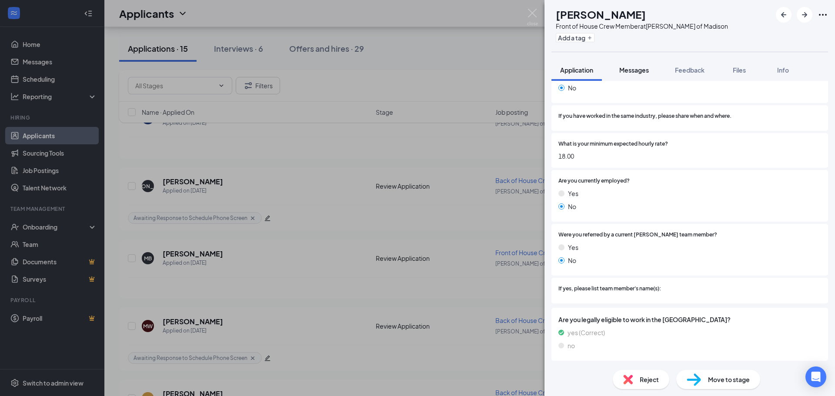
click at [633, 75] on button "Messages" at bounding box center [634, 70] width 47 height 22
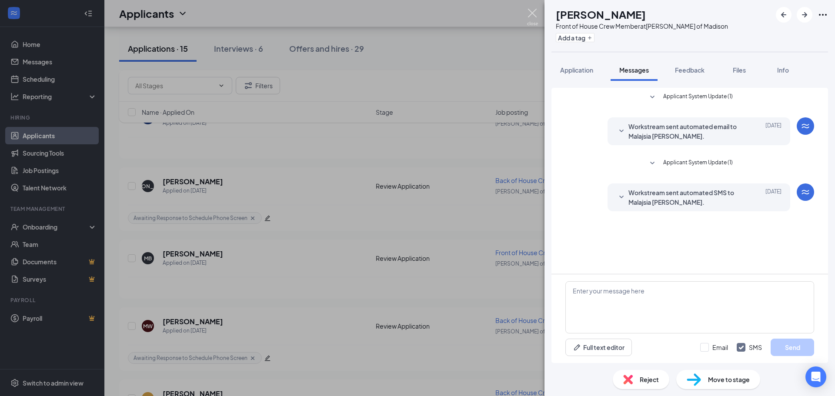
click at [536, 14] on img at bounding box center [532, 17] width 11 height 17
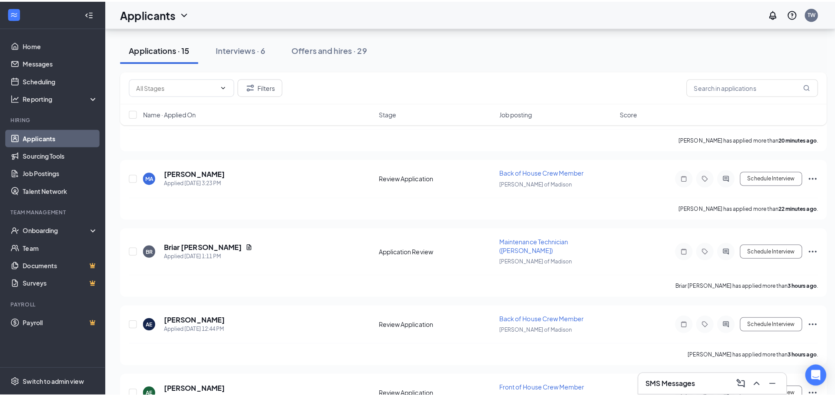
scroll to position [97, 0]
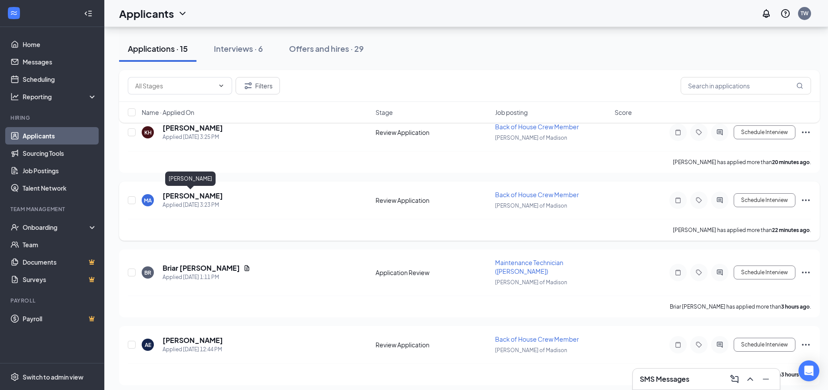
click at [185, 195] on h5 "[PERSON_NAME]" at bounding box center [193, 196] width 60 height 10
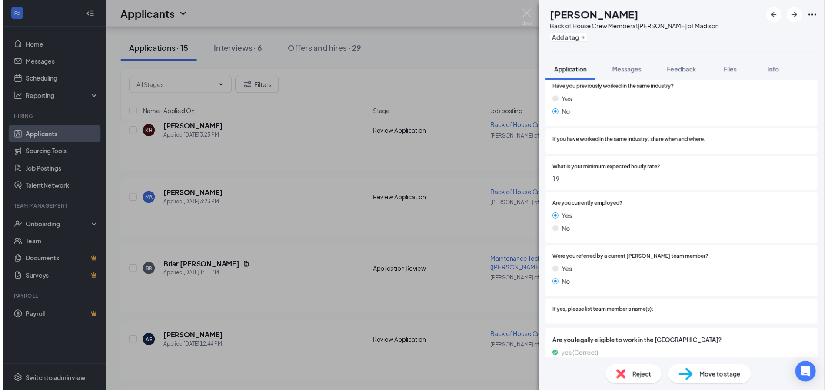
scroll to position [593, 0]
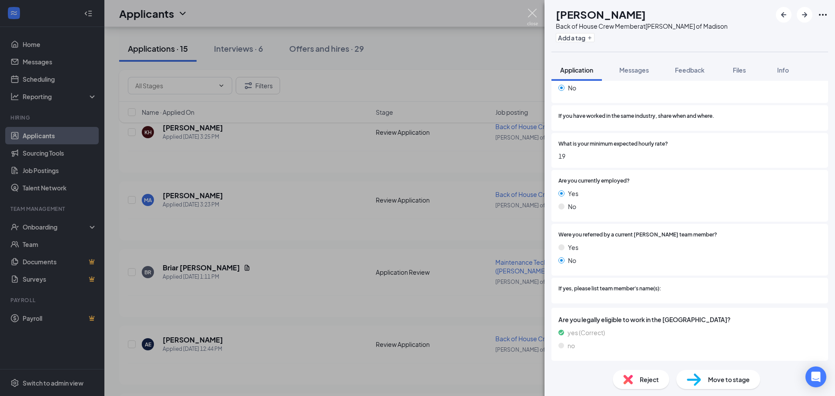
click at [535, 14] on img at bounding box center [532, 17] width 11 height 17
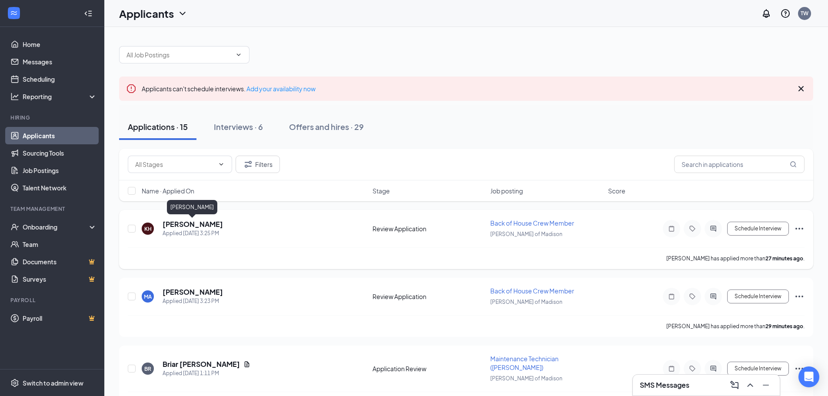
click at [204, 224] on h5 "Kenkevin Haynes" at bounding box center [193, 225] width 60 height 10
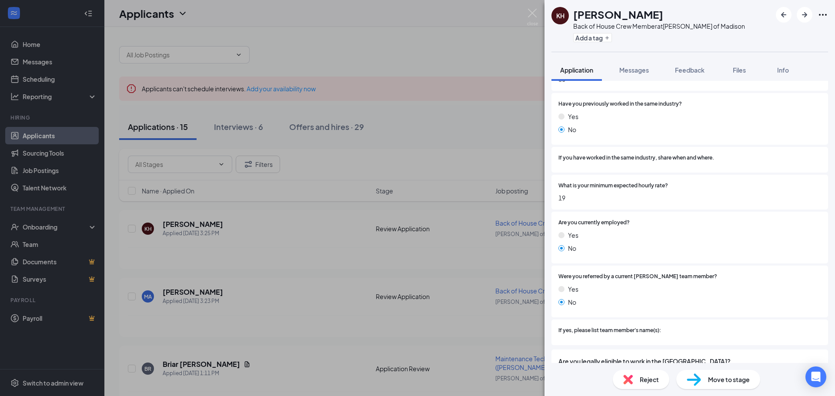
scroll to position [593, 0]
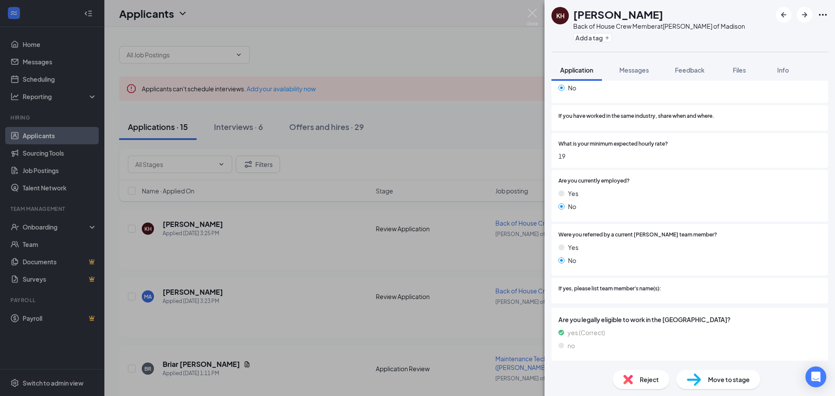
click at [687, 214] on div "Yes No" at bounding box center [689, 202] width 263 height 26
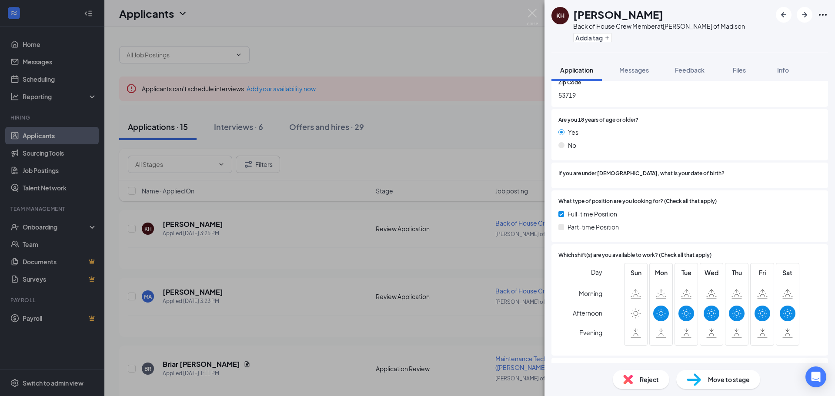
scroll to position [245, 0]
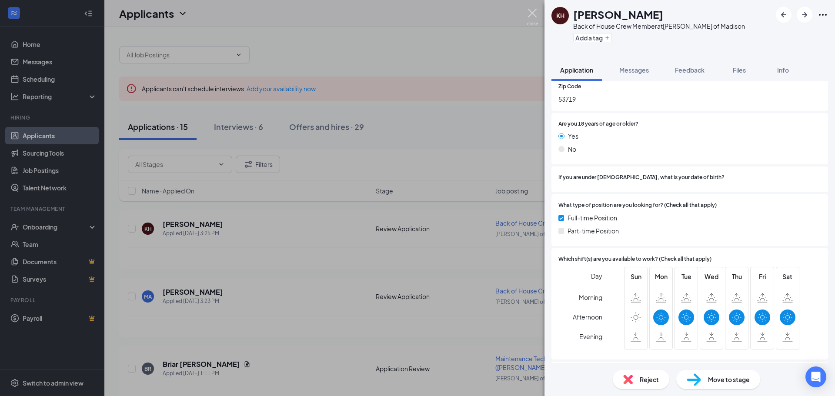
click at [534, 13] on img at bounding box center [532, 17] width 11 height 17
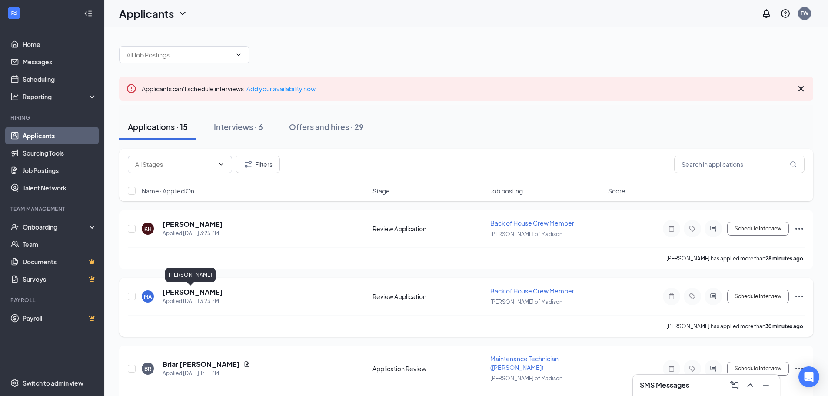
click at [188, 290] on h5 "[PERSON_NAME]" at bounding box center [193, 292] width 60 height 10
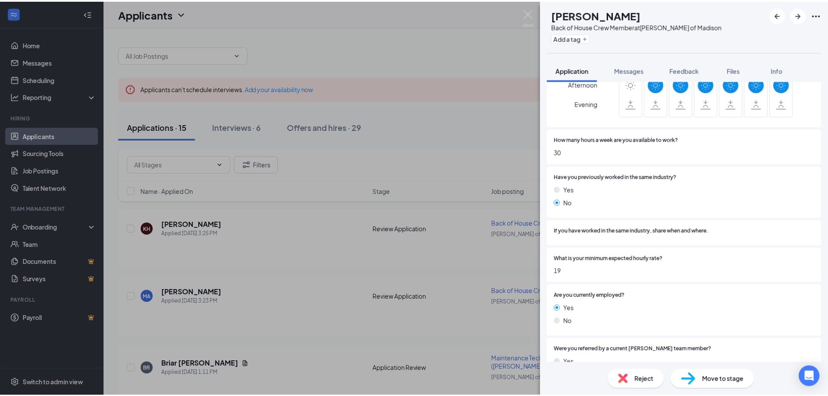
scroll to position [593, 0]
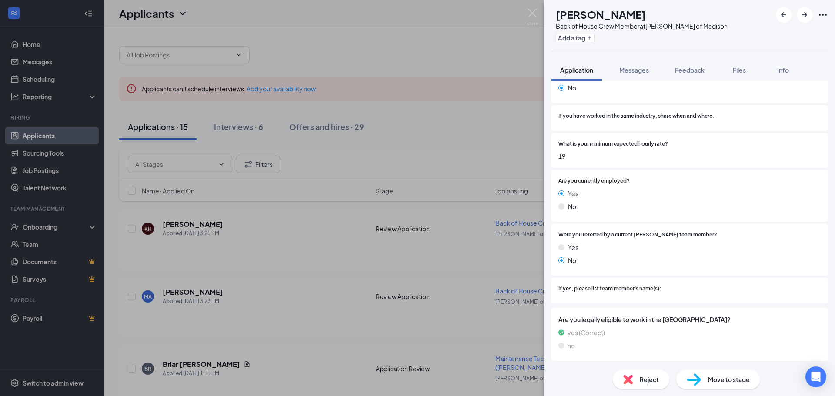
click at [530, 4] on div "MA Myra Adams Back of House Crew Member at Culver's of Madison Add a tag Applic…" at bounding box center [417, 198] width 835 height 396
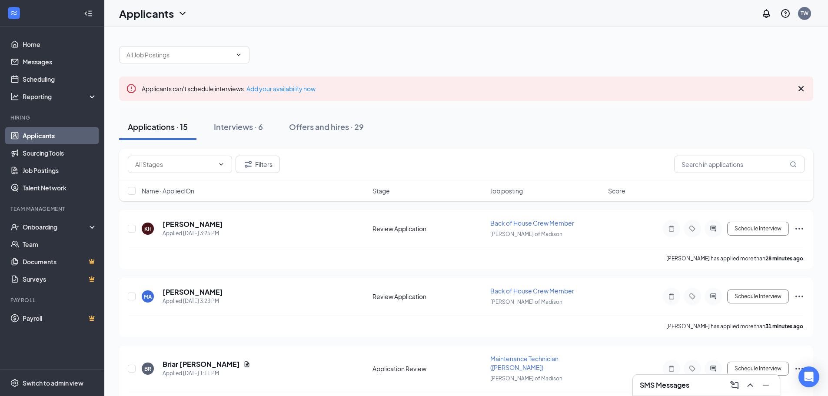
click at [357, 113] on div "Applications · 15 Interviews · 6 Offers and hires · 29" at bounding box center [466, 126] width 694 height 43
click at [345, 118] on button "Offers and hires · 29" at bounding box center [326, 127] width 92 height 26
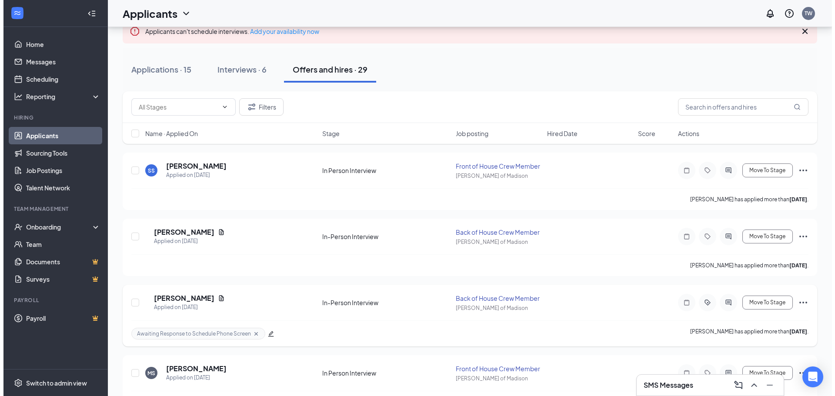
scroll to position [43, 0]
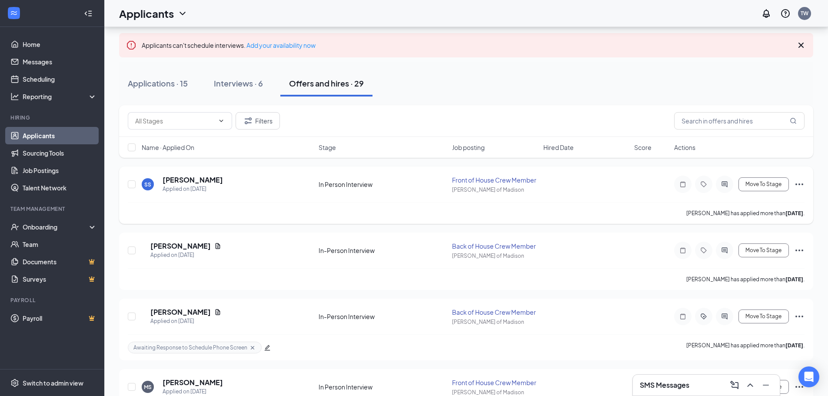
click at [725, 182] on icon "ActiveChat" at bounding box center [725, 184] width 10 height 7
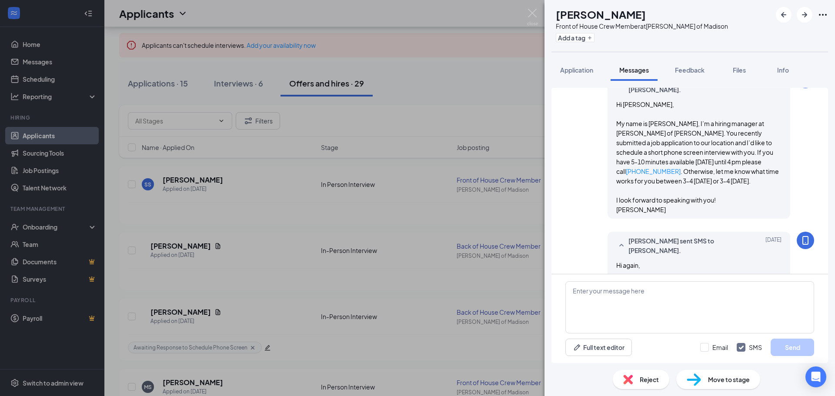
scroll to position [203, 0]
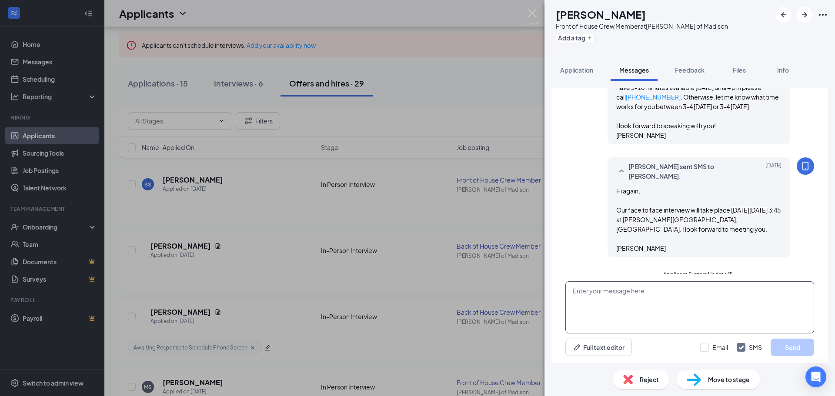
click at [641, 299] on textarea at bounding box center [689, 307] width 249 height 52
click at [663, 270] on span "Applicant System Update (1)" at bounding box center [698, 275] width 70 height 10
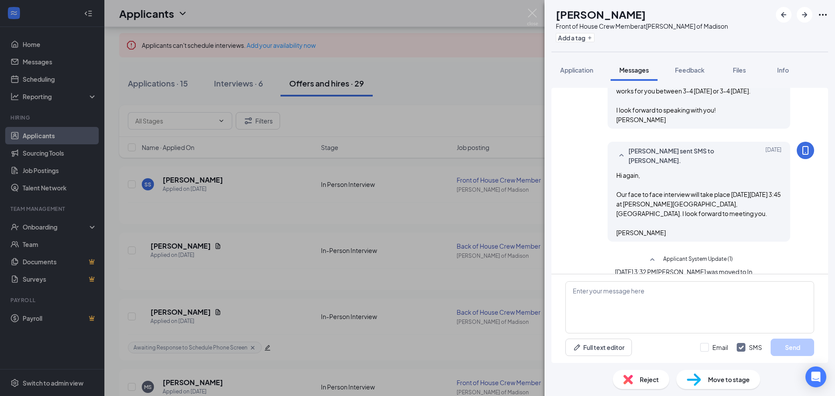
scroll to position [227, 0]
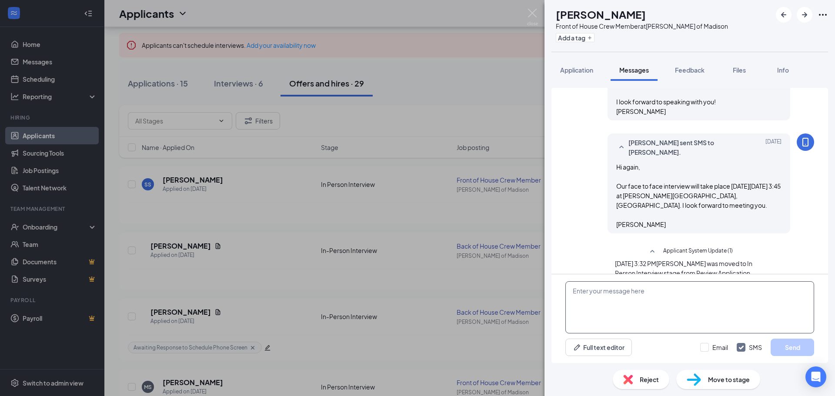
click at [620, 298] on textarea at bounding box center [689, 307] width 249 height 52
type textarea "Hi again,"
click at [521, 6] on div "SS Sun Swafford Front of House Crew Member at Culver's of Madison Add a tag App…" at bounding box center [417, 198] width 835 height 396
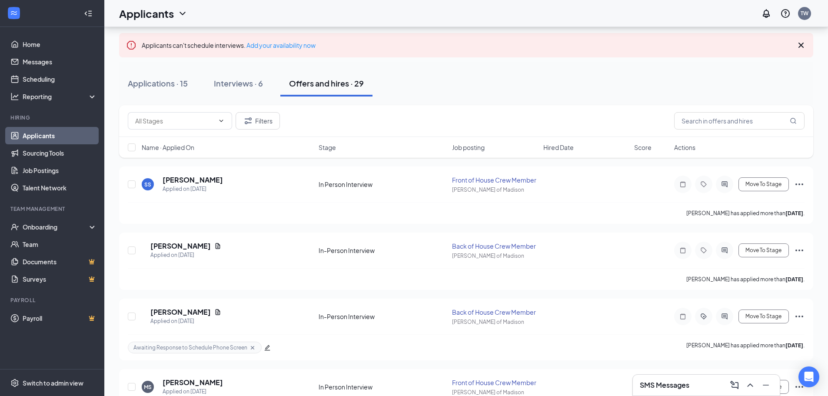
click at [535, 12] on div "Applicants TW" at bounding box center [466, 13] width 724 height 27
click at [723, 313] on icon "ActiveChat" at bounding box center [725, 316] width 10 height 7
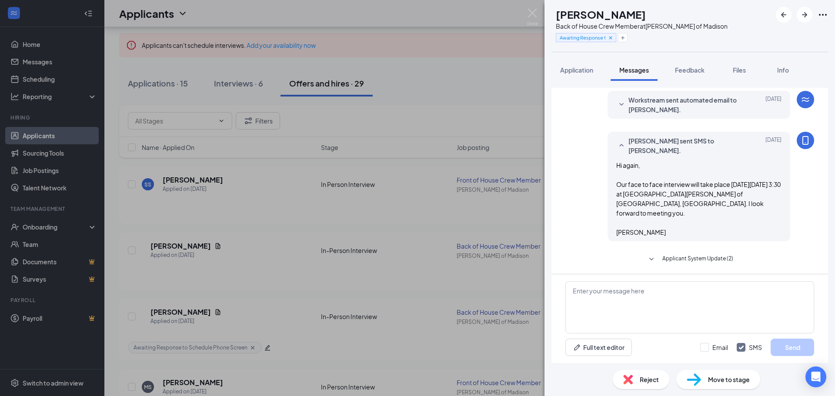
scroll to position [216, 0]
click at [637, 293] on textarea at bounding box center [689, 307] width 249 height 52
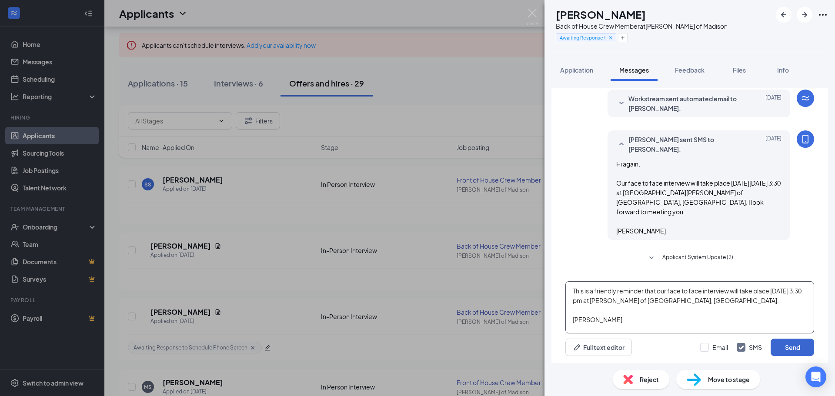
type textarea "This is a friendly reminder that our face to face interview will take place tom…"
click at [797, 347] on button "Send" at bounding box center [792, 347] width 43 height 17
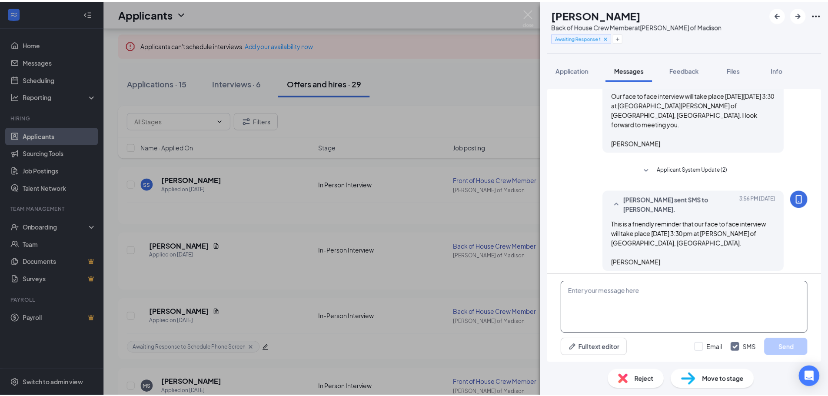
scroll to position [310, 0]
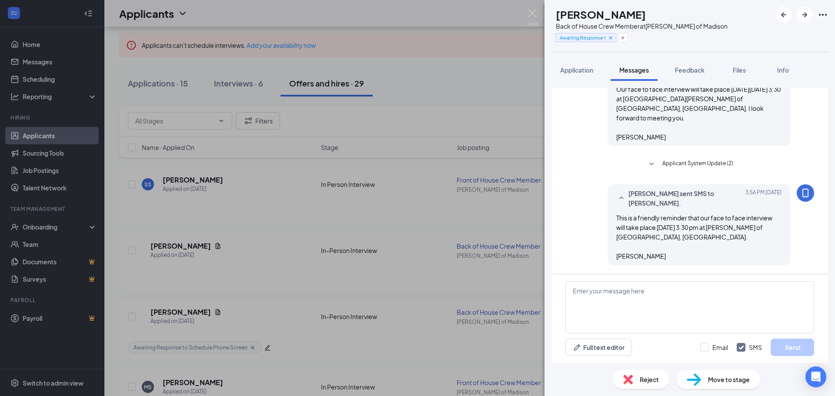
click at [654, 162] on icon "SmallChevronDown" at bounding box center [651, 164] width 10 height 10
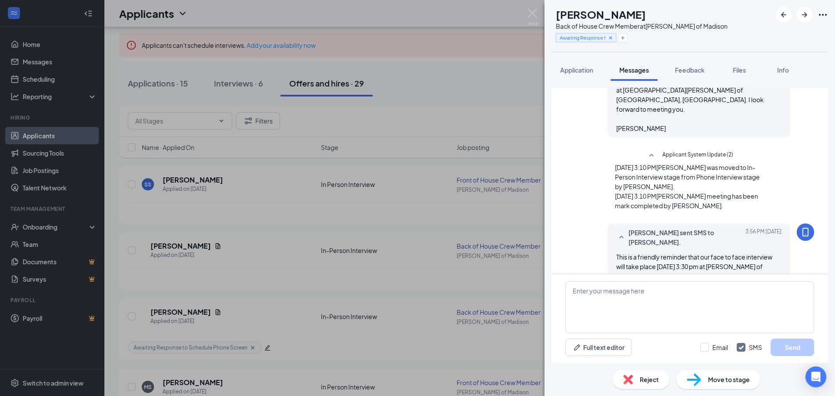
click at [646, 161] on icon "SmallChevronUp" at bounding box center [651, 155] width 10 height 10
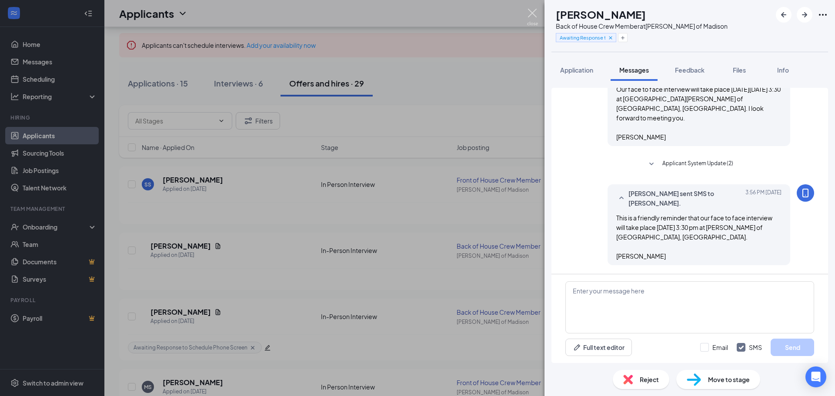
click at [534, 17] on img at bounding box center [532, 17] width 11 height 17
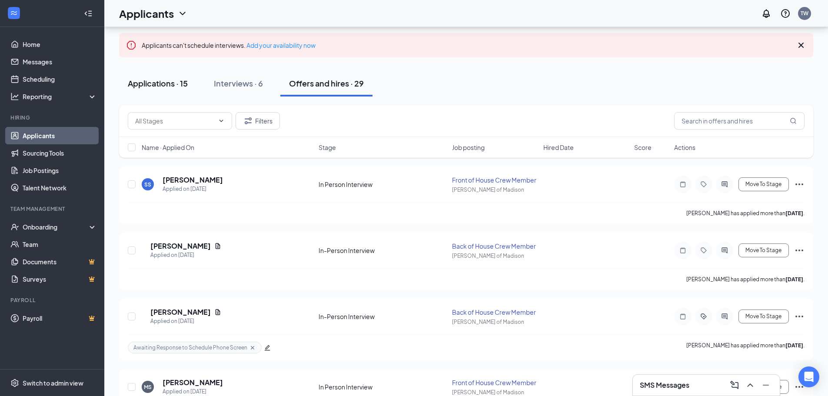
click at [147, 84] on div "Applications · 15" at bounding box center [158, 83] width 60 height 11
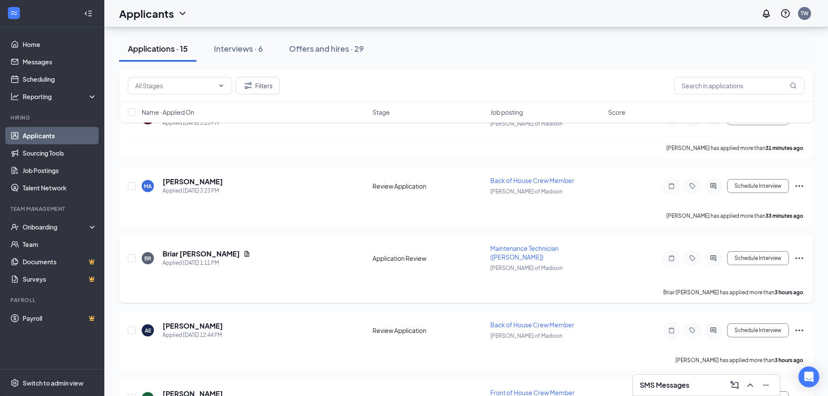
scroll to position [174, 0]
